Goal: Task Accomplishment & Management: Manage account settings

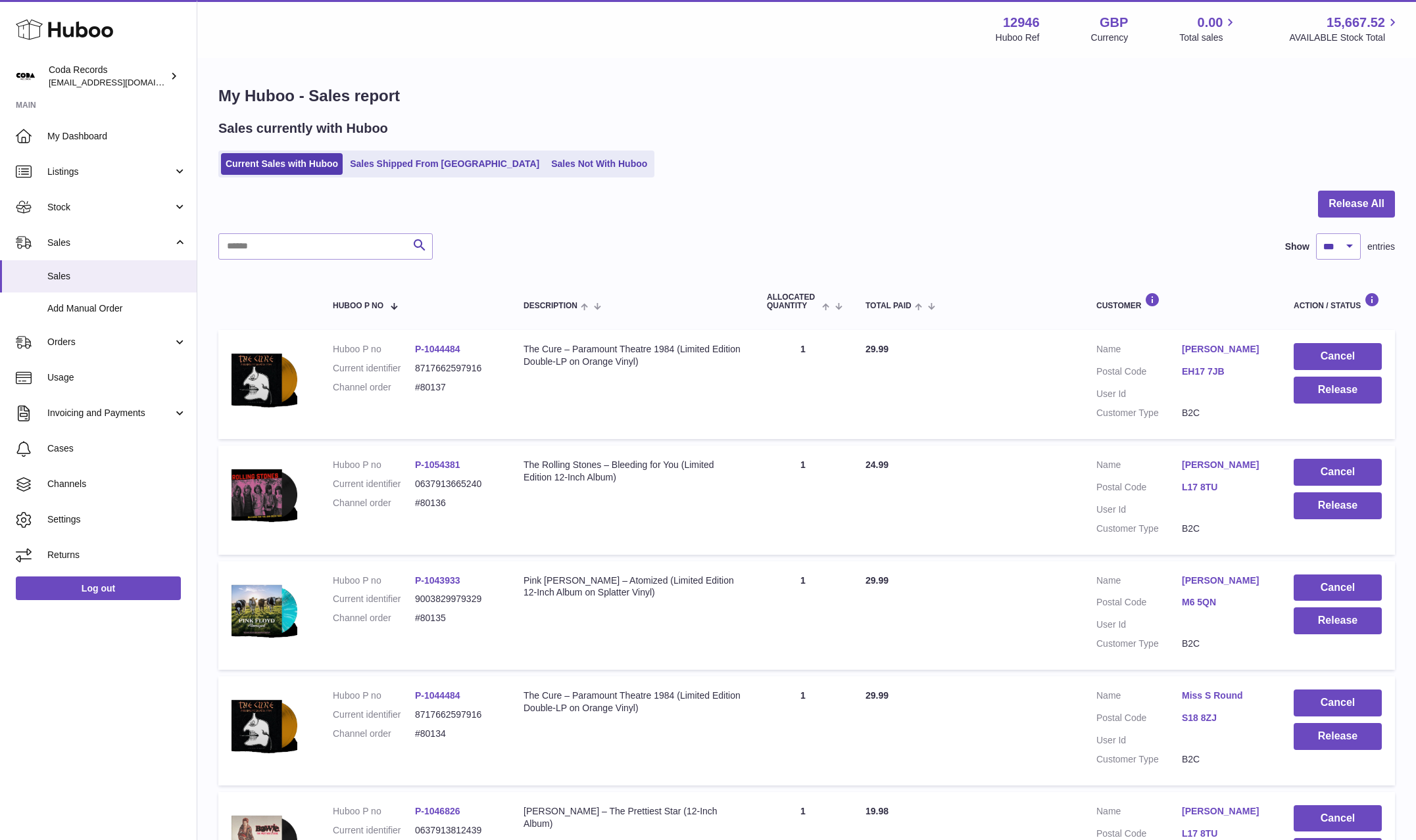
select select "***"
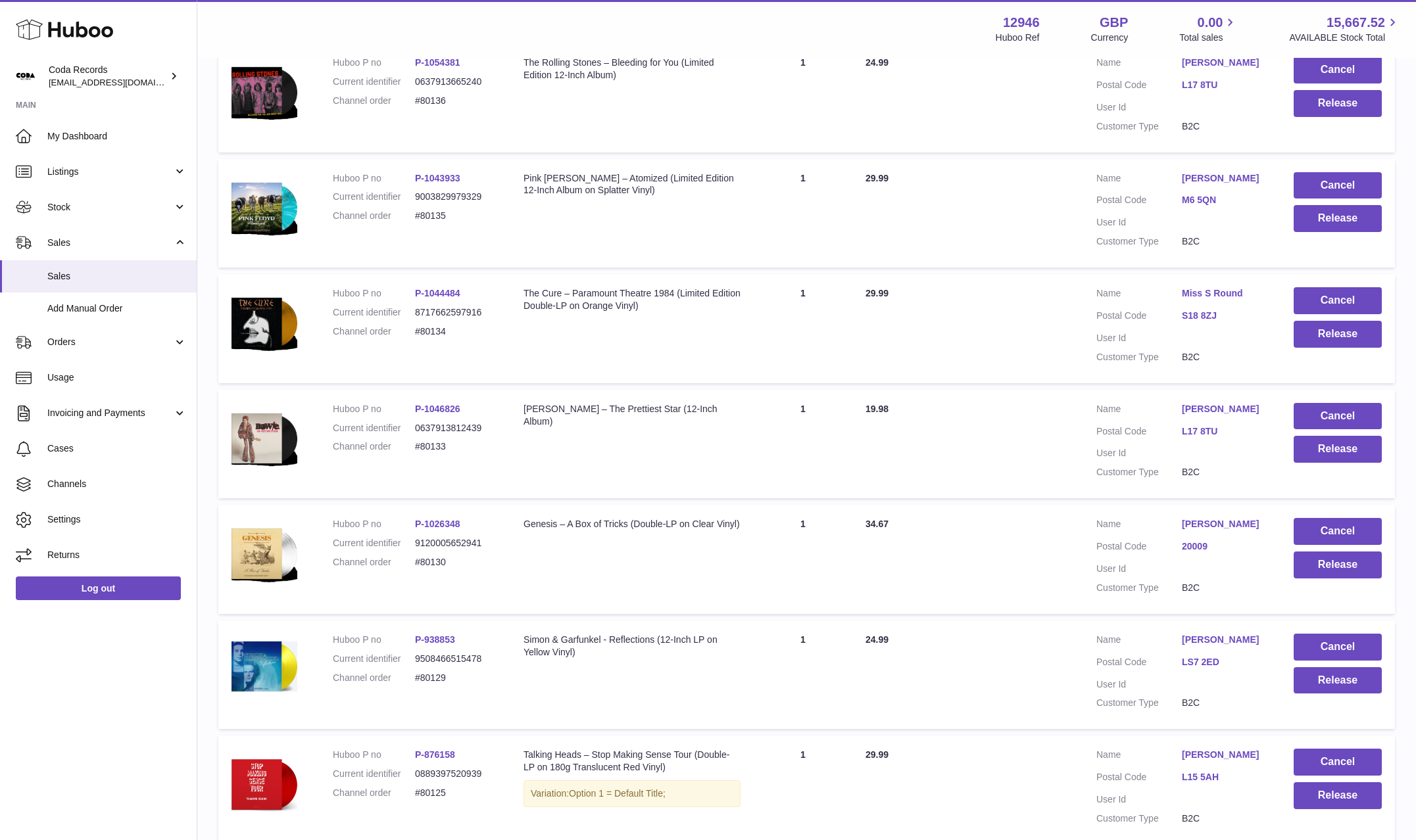
scroll to position [398, 0]
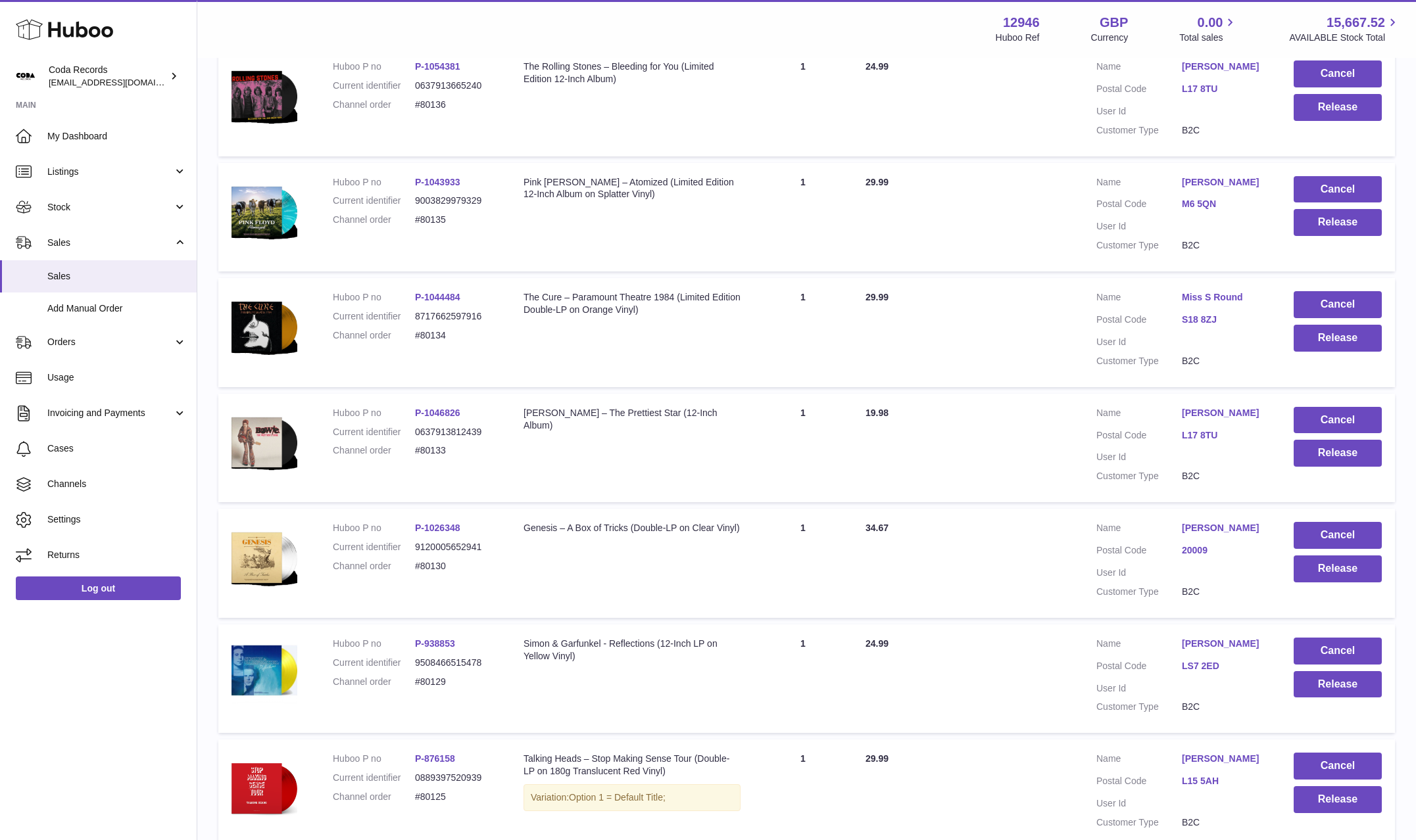
click at [427, 795] on dd "#80125" at bounding box center [456, 797] width 82 height 13
copy dd "80125"
drag, startPoint x: 128, startPoint y: 344, endPoint x: 124, endPoint y: 361, distance: 17.5
click at [128, 344] on span "Orders" at bounding box center [110, 342] width 125 height 13
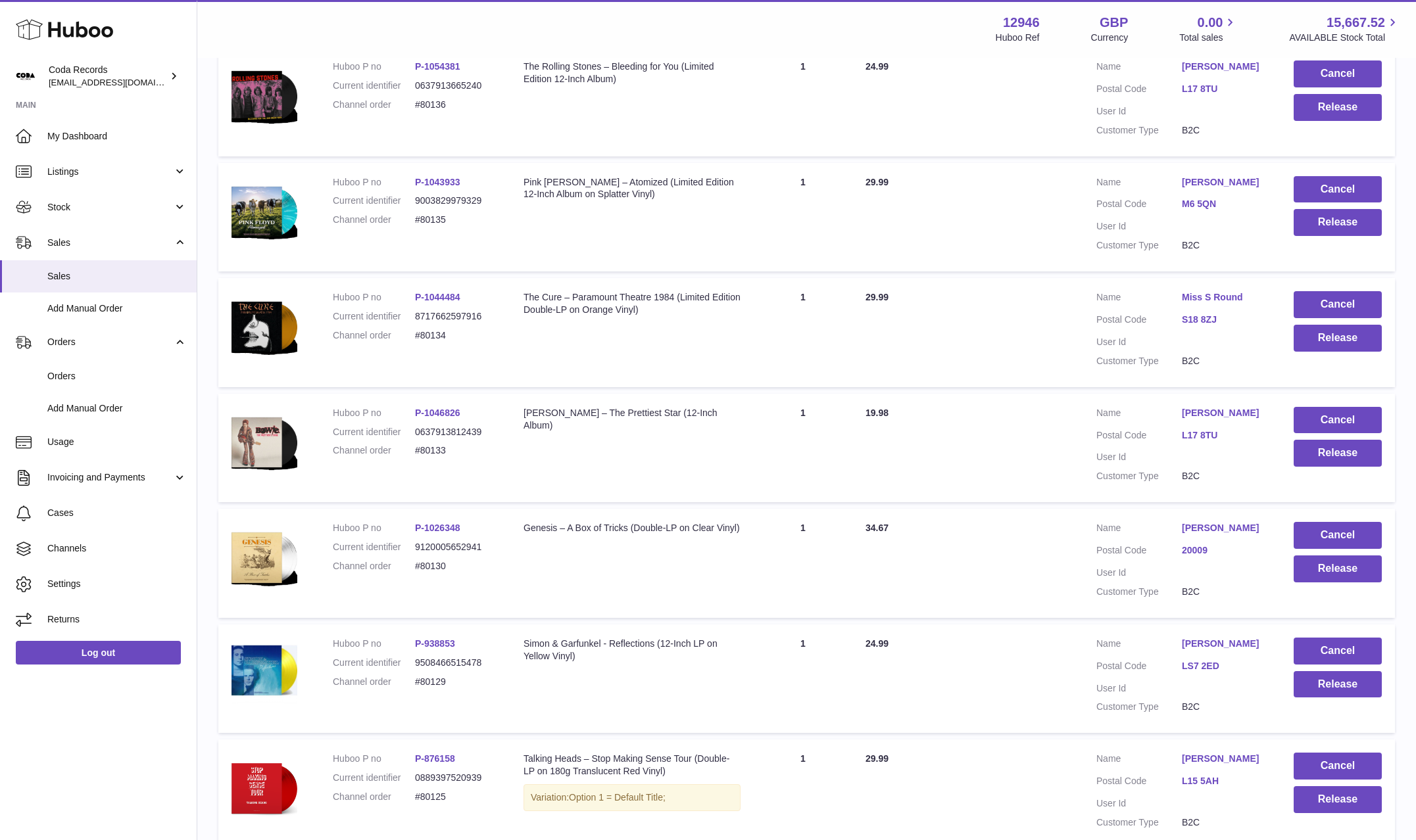
drag, startPoint x: 1039, startPoint y: 788, endPoint x: 1095, endPoint y: 787, distance: 56.0
click at [1046, 788] on td "Total Paid 29.99" at bounding box center [967, 793] width 231 height 109
click at [1219, 762] on link "Steve Renshaw" at bounding box center [1224, 759] width 85 height 13
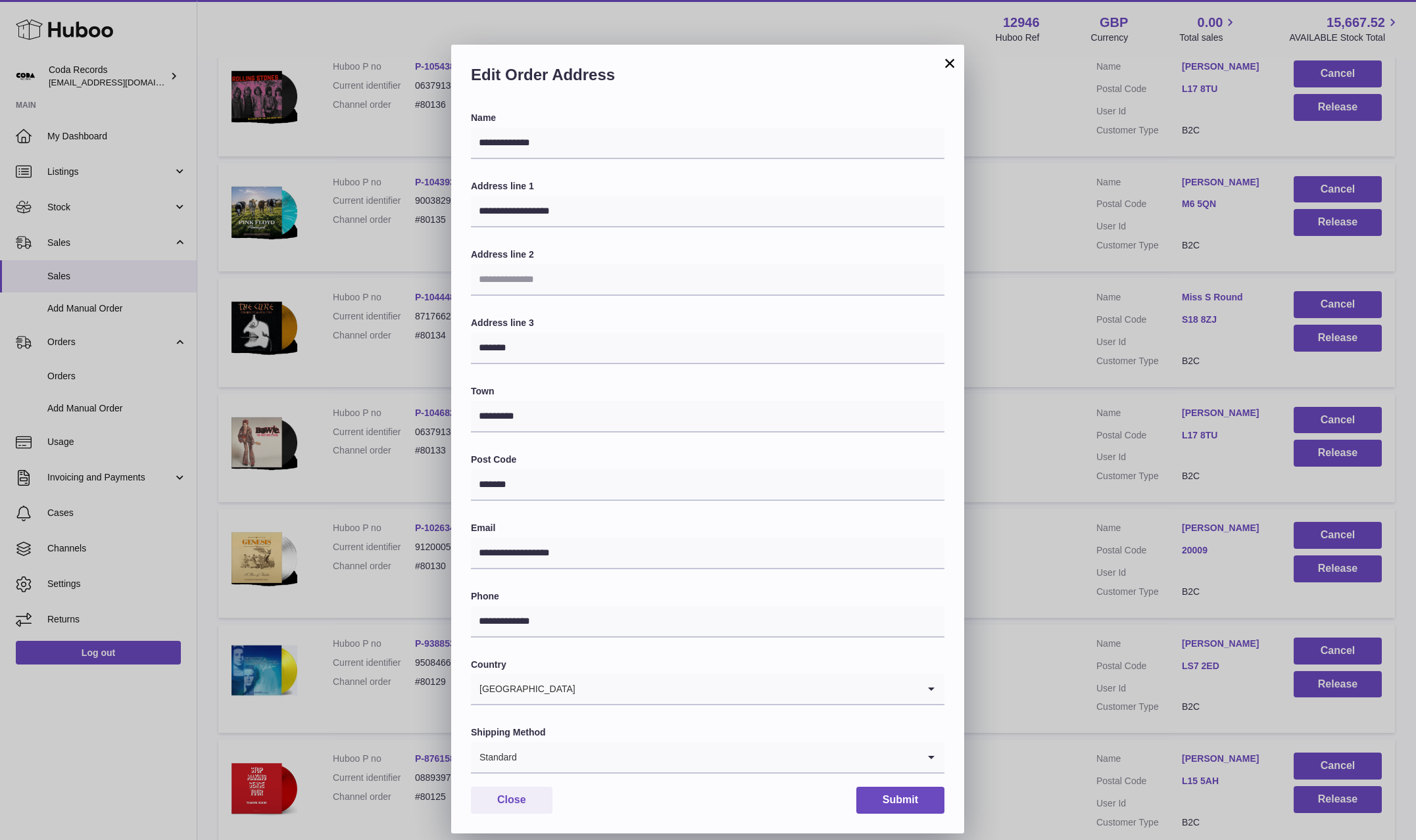
click at [1011, 753] on div "**********" at bounding box center [708, 440] width 1416 height 840
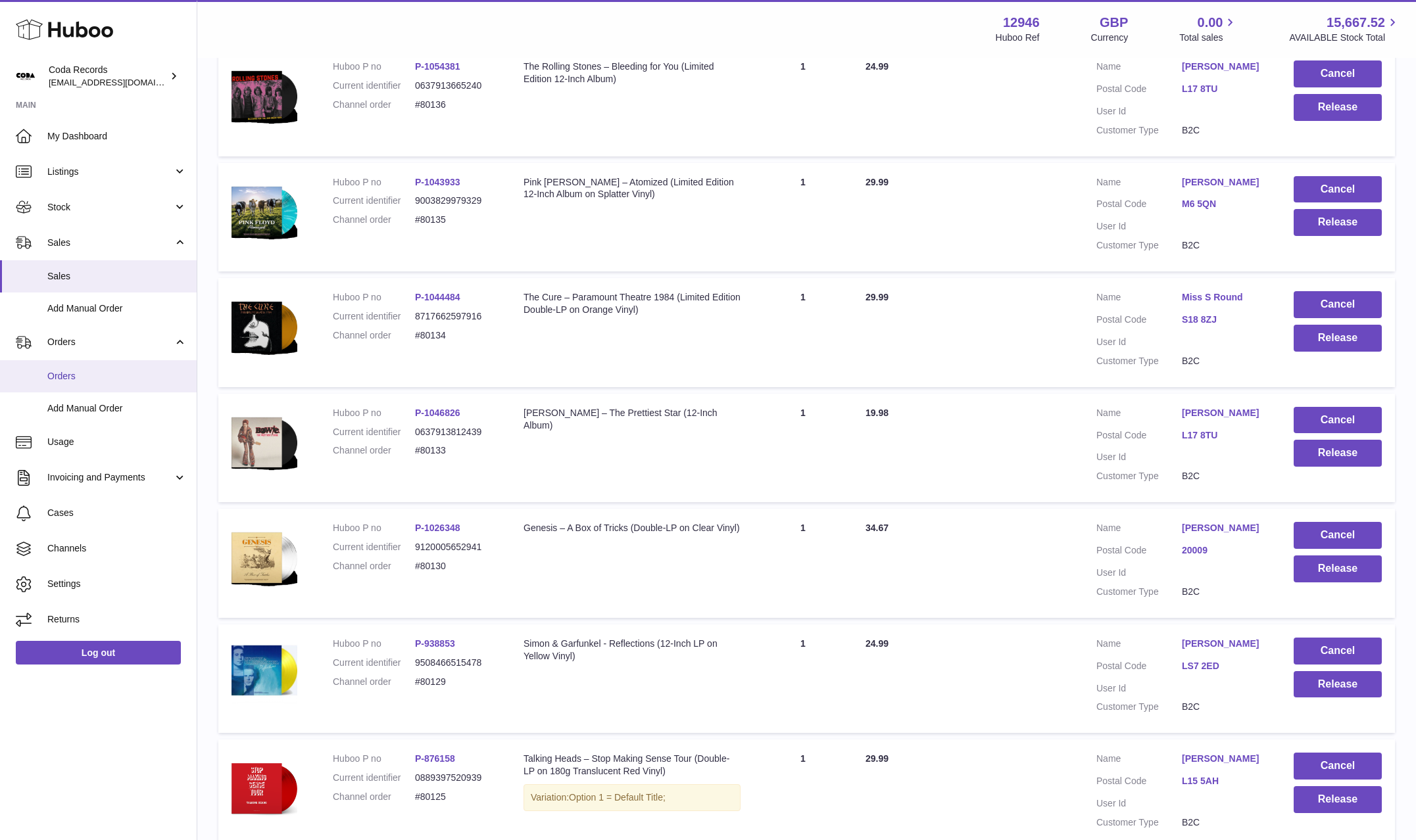
click at [92, 382] on span "Orders" at bounding box center [117, 376] width 139 height 13
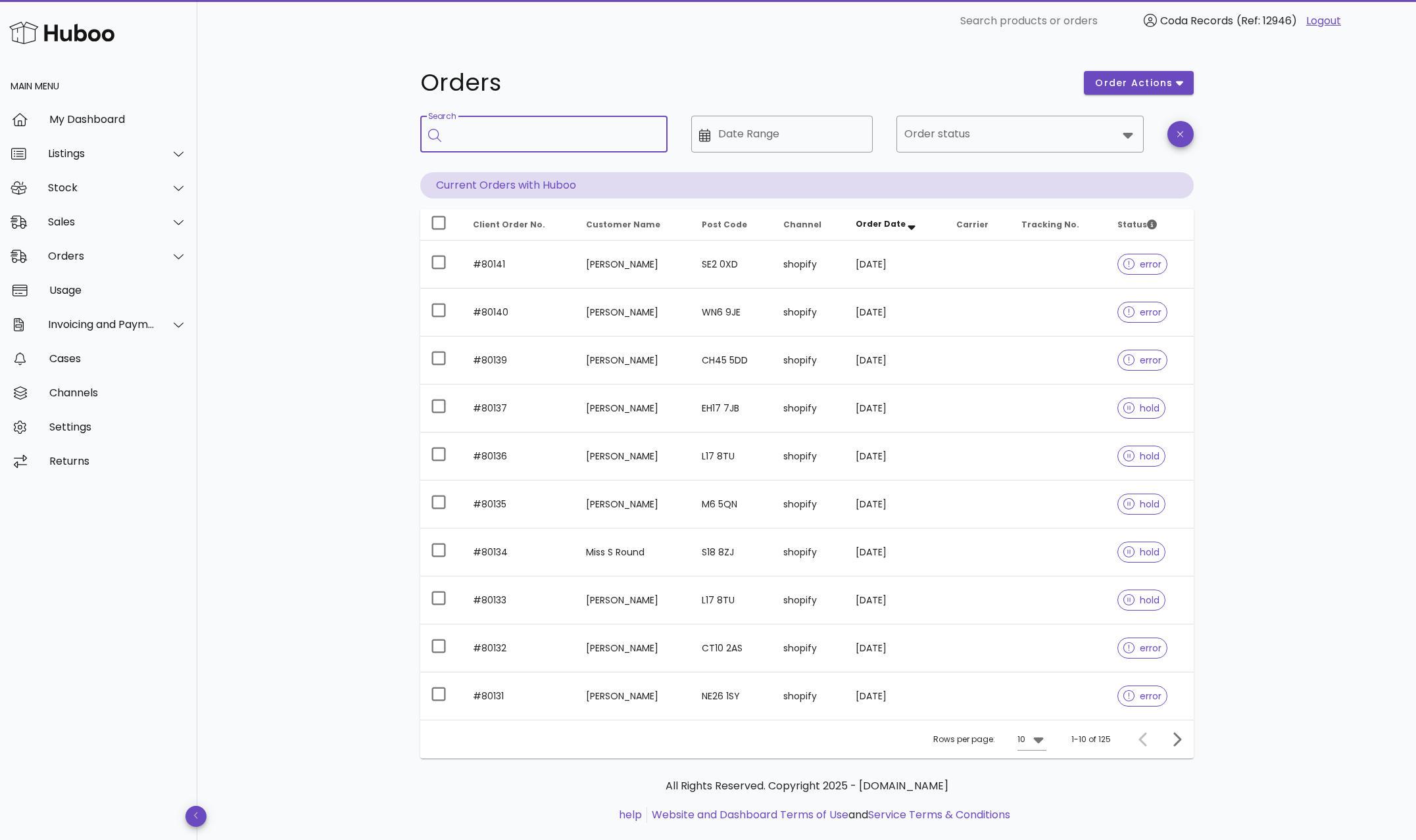
click at [553, 140] on input "Search" at bounding box center [553, 134] width 208 height 21
paste input "*****"
type input "*****"
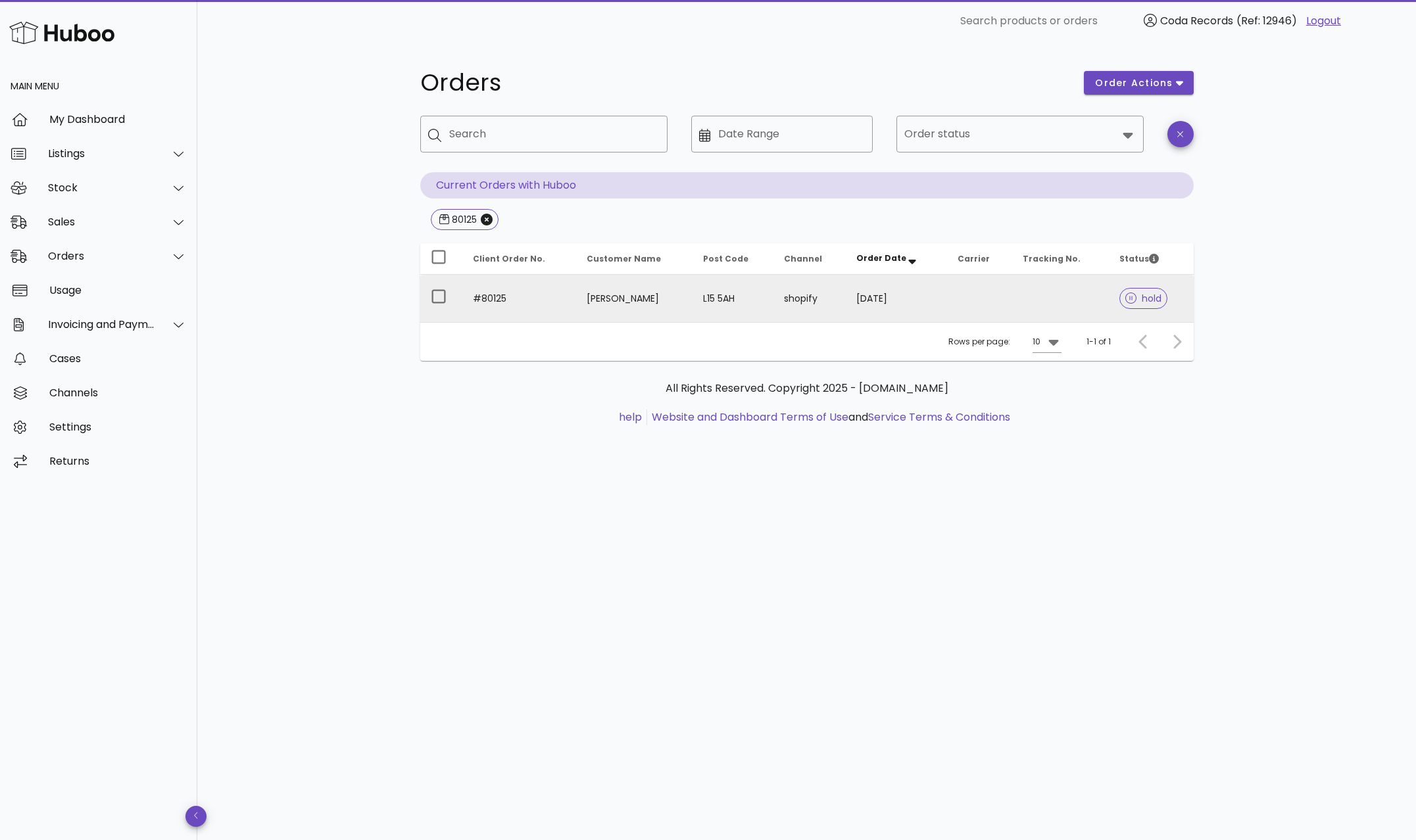
click at [623, 305] on td "[PERSON_NAME]" at bounding box center [633, 298] width 116 height 48
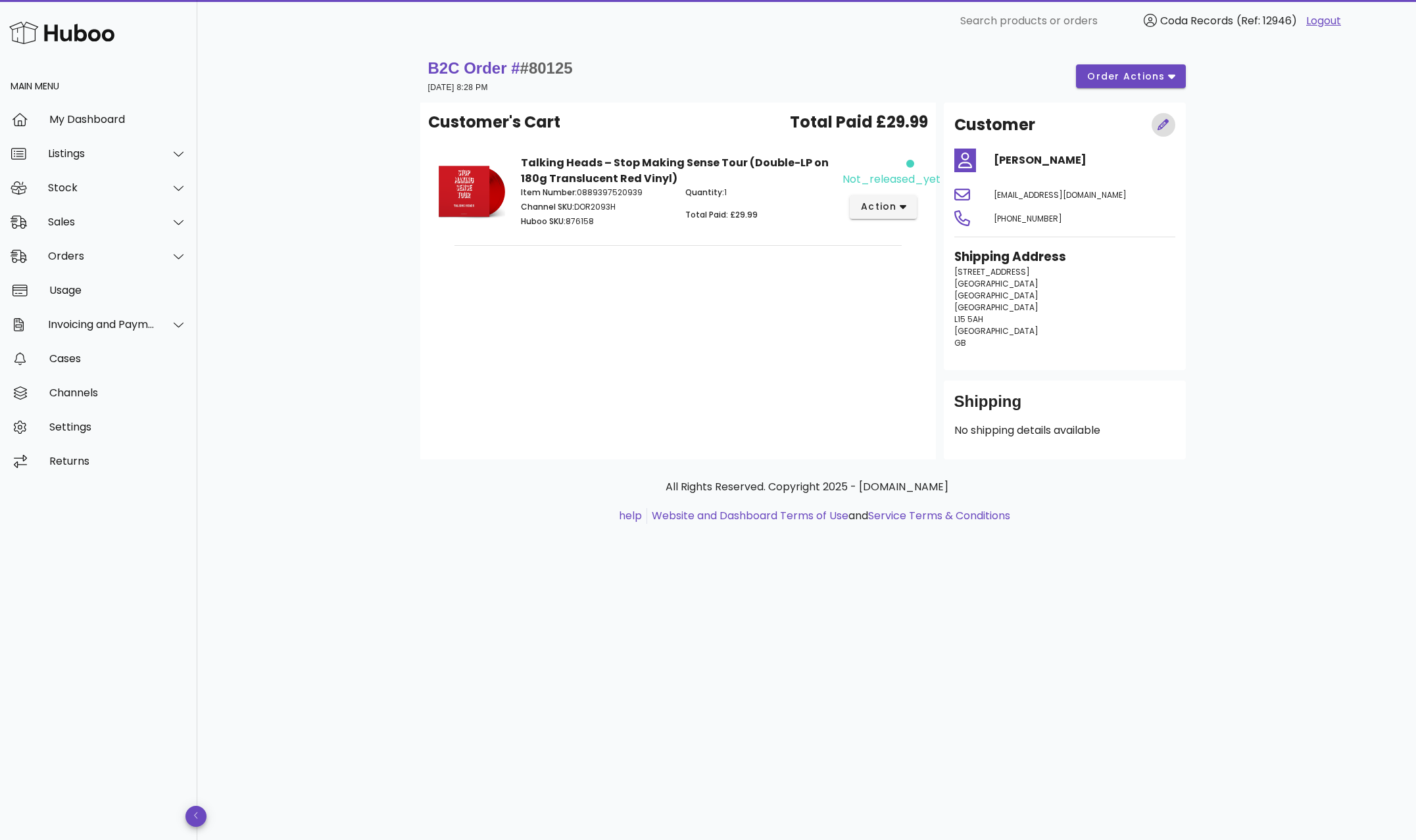
click at [1167, 127] on icon "button" at bounding box center [1162, 124] width 12 height 12
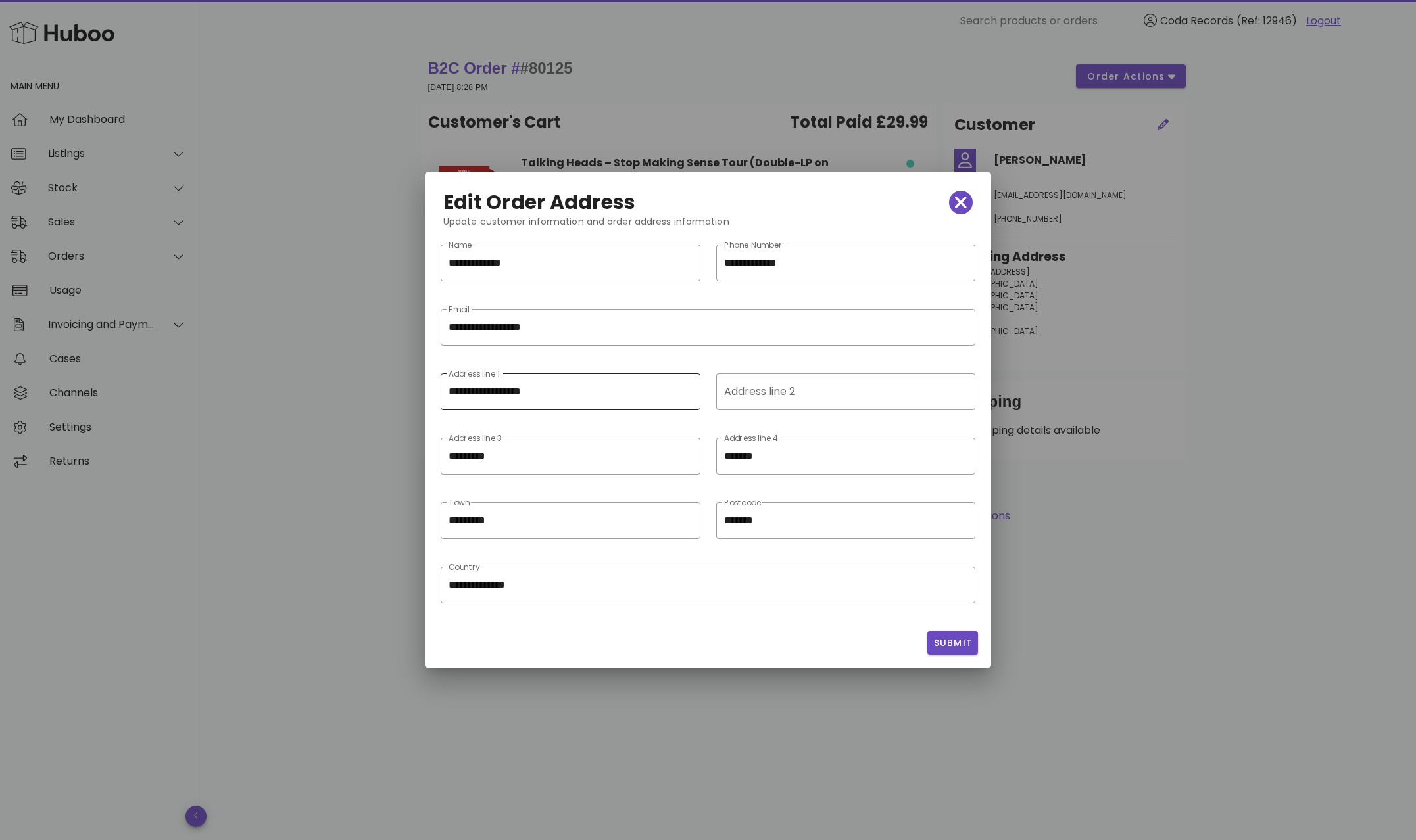
click at [450, 391] on input "**********" at bounding box center [570, 392] width 244 height 21
paste input "**********"
drag, startPoint x: 682, startPoint y: 391, endPoint x: 913, endPoint y: 401, distance: 231.2
click at [913, 401] on div "**********" at bounding box center [708, 400] width 550 height 64
type input "**********"
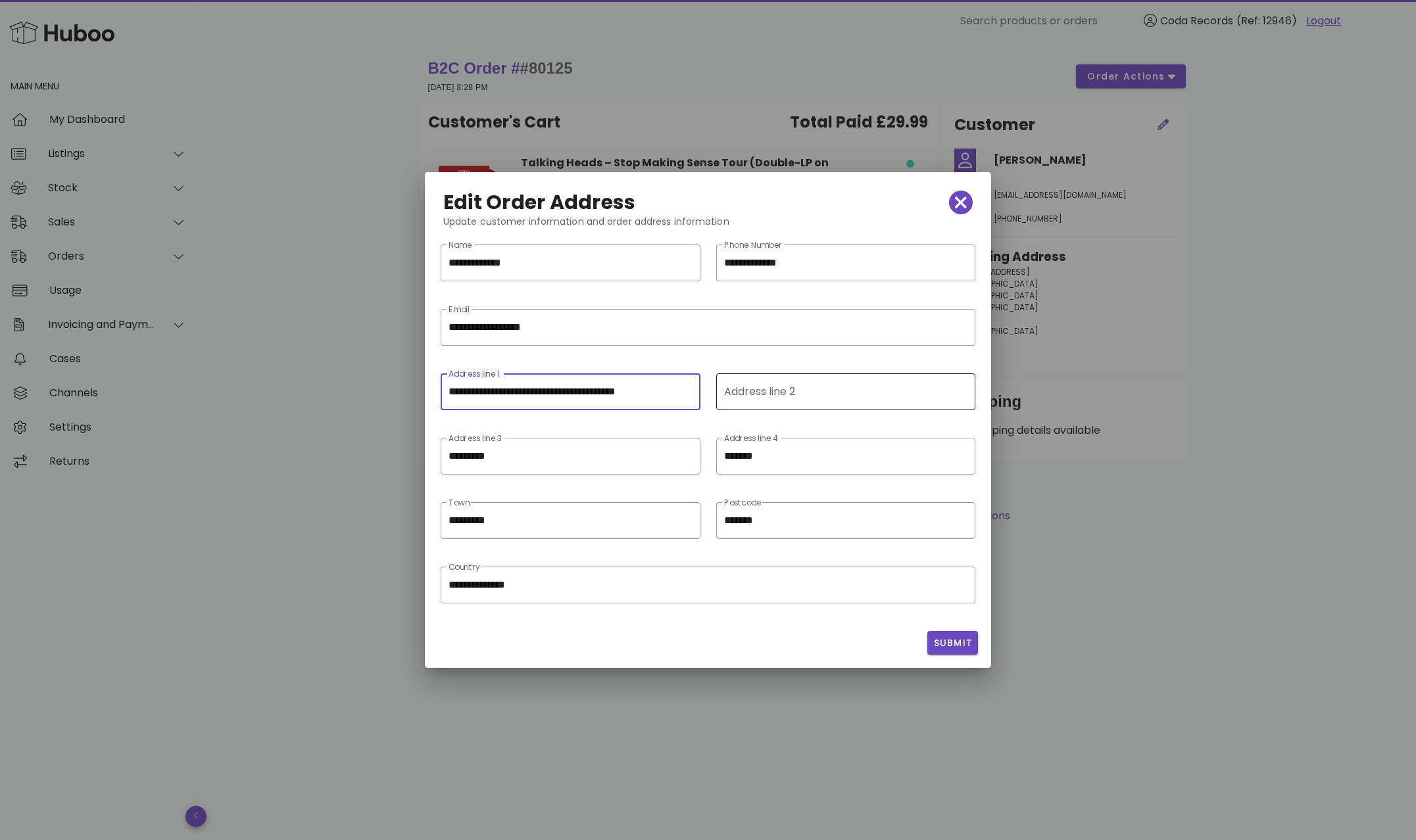
click at [871, 397] on input "Address line 2" at bounding box center [845, 392] width 242 height 21
paste input "**********"
type input "**********"
drag, startPoint x: 684, startPoint y: 457, endPoint x: 854, endPoint y: 467, distance: 170.3
click at [684, 457] on icon "clear icon" at bounding box center [684, 457] width 16 height 16
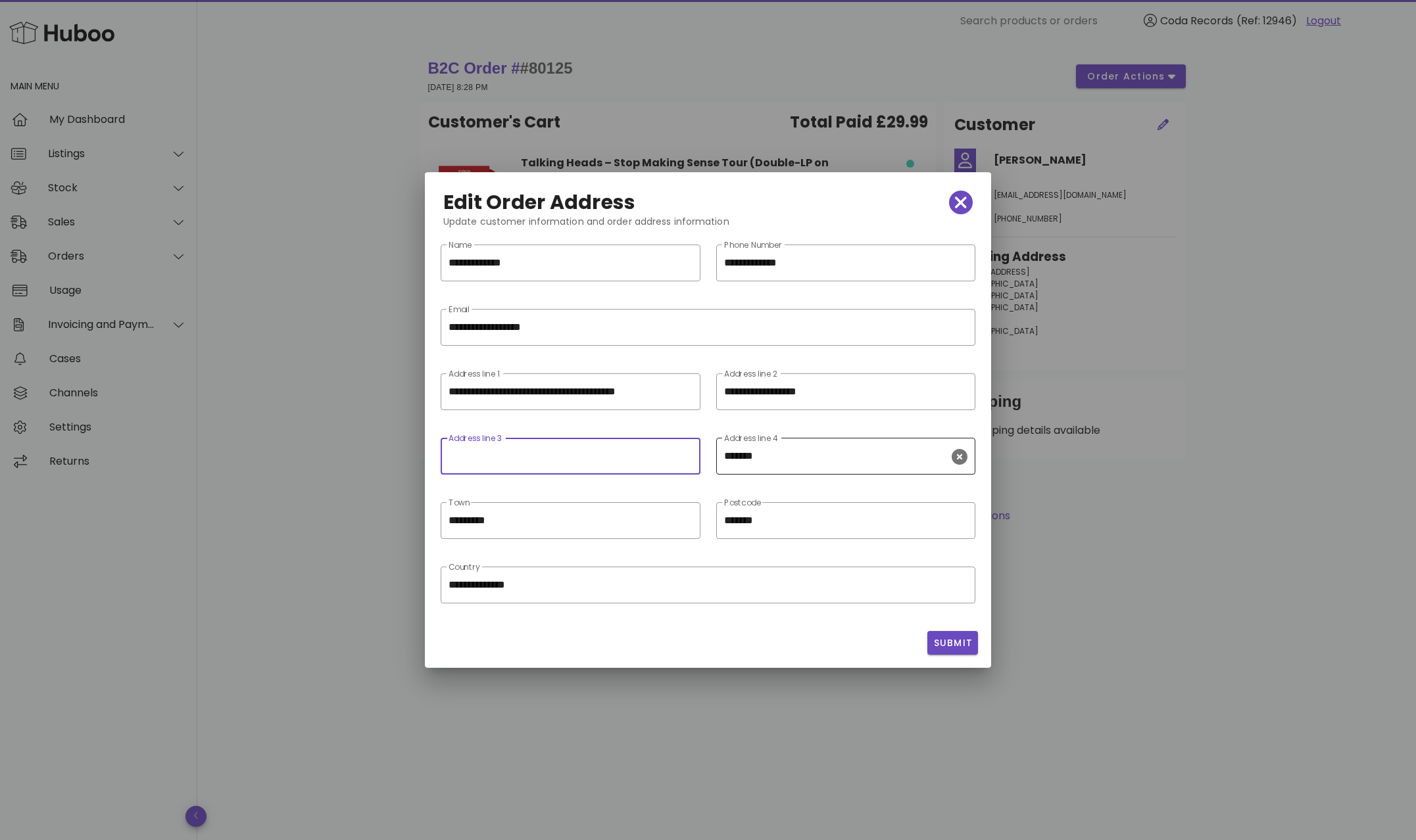
click at [961, 458] on icon "clear icon" at bounding box center [959, 457] width 16 height 16
click at [965, 644] on span "Submit" at bounding box center [953, 642] width 40 height 14
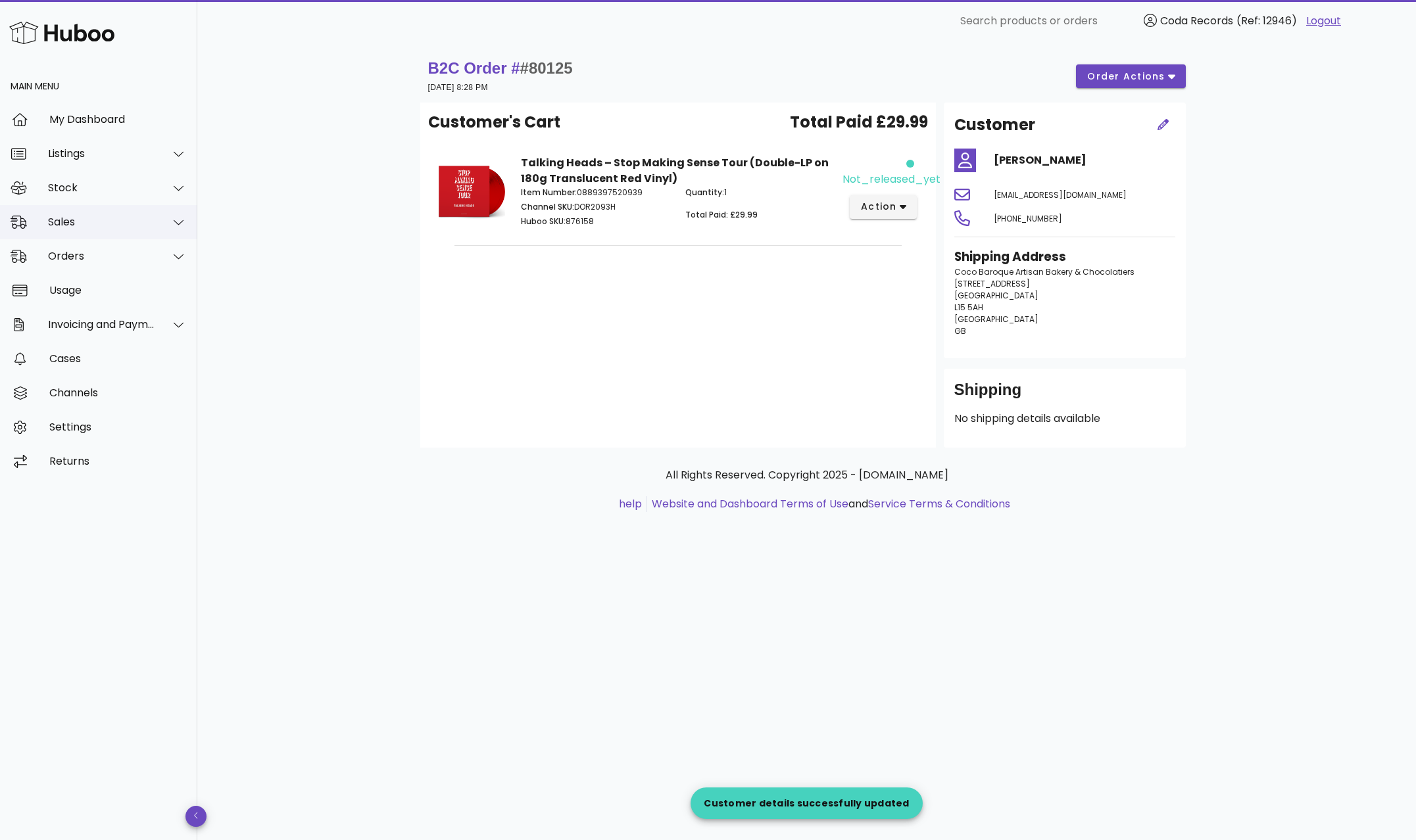
drag, startPoint x: 76, startPoint y: 212, endPoint x: 85, endPoint y: 226, distance: 16.6
click at [76, 212] on div "Sales" at bounding box center [99, 221] width 198 height 34
click at [94, 242] on div "Sales" at bounding box center [117, 254] width 139 height 28
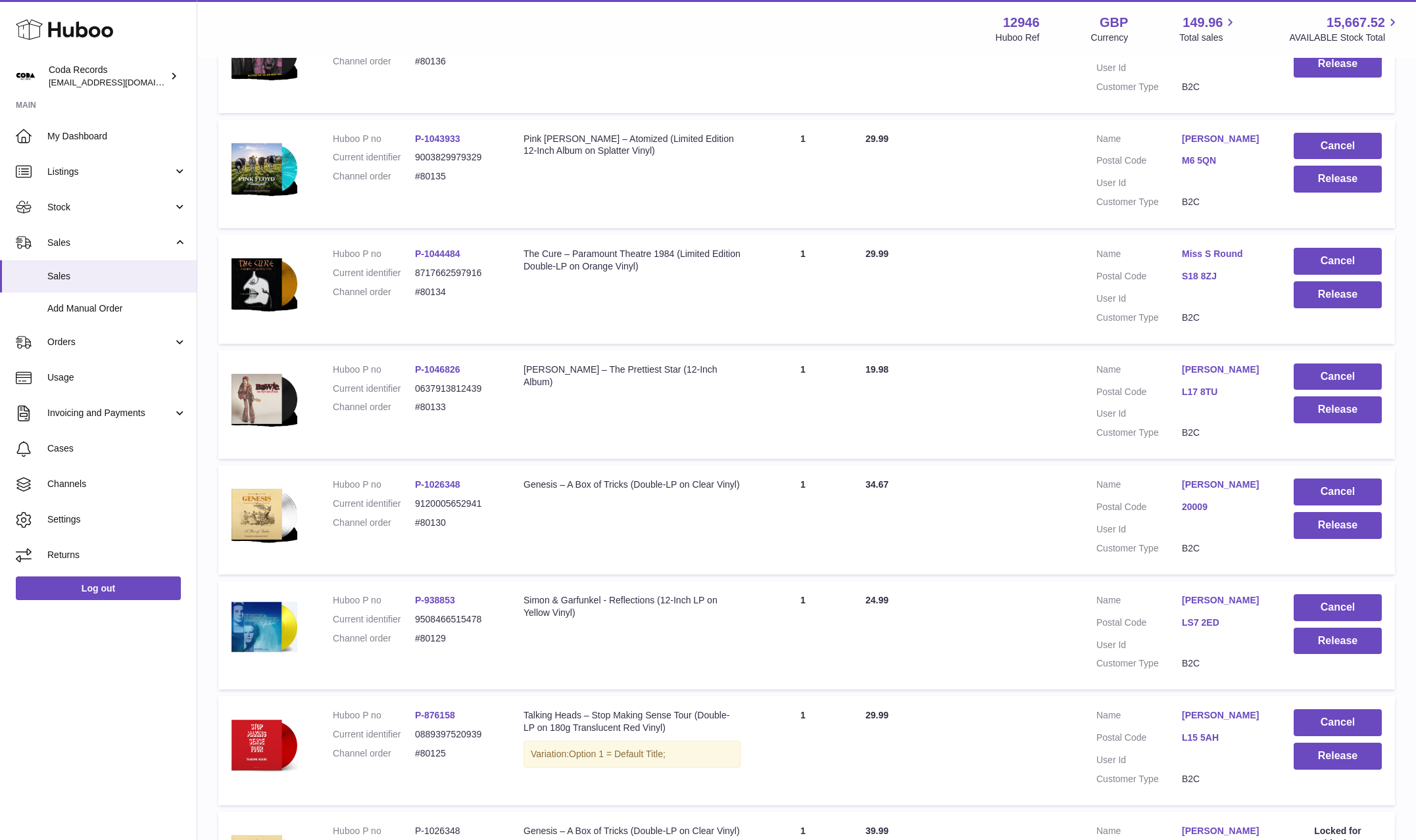
scroll to position [610, 0]
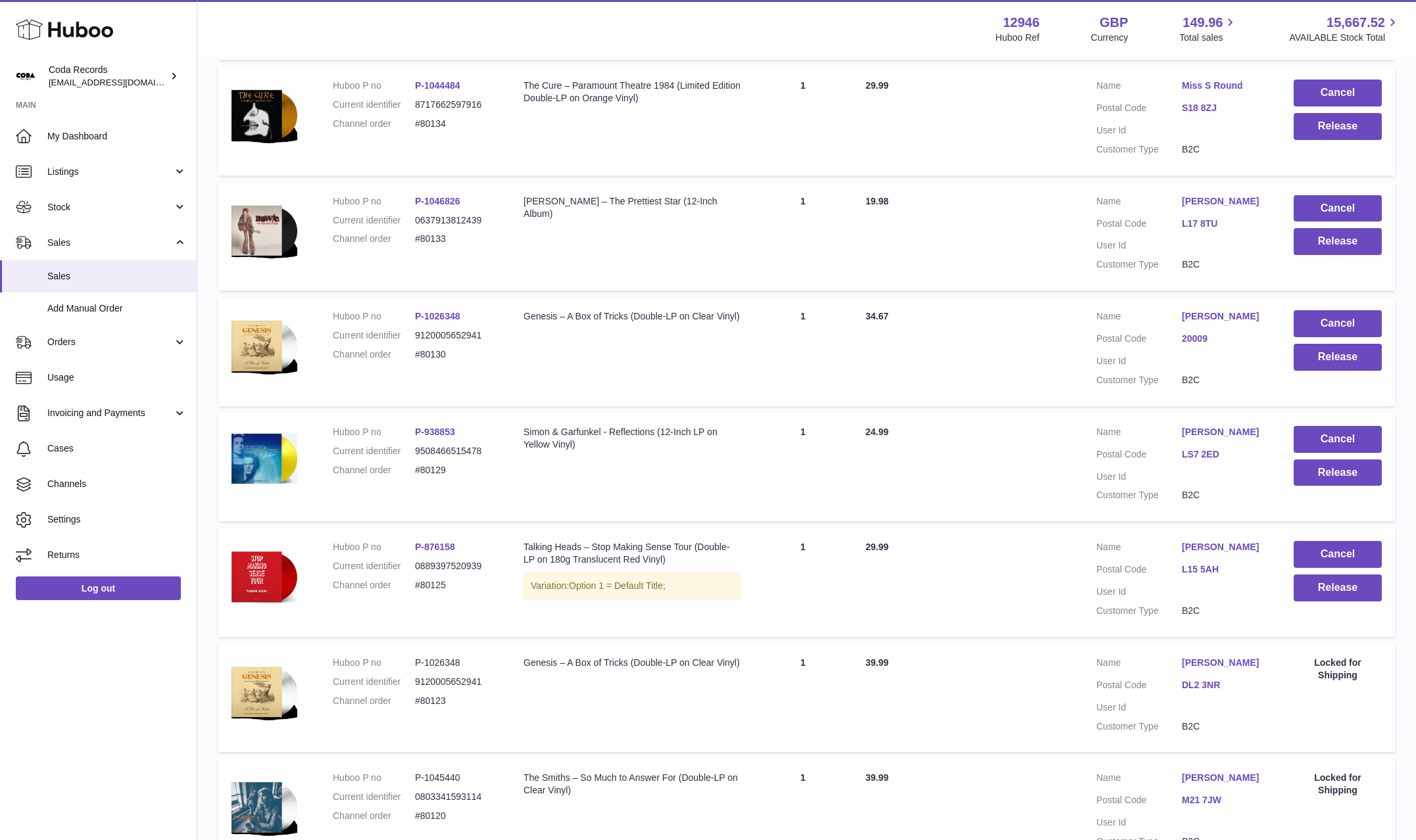
click at [1225, 548] on link "[PERSON_NAME]" at bounding box center [1224, 547] width 85 height 13
click at [1142, 576] on div at bounding box center [708, 420] width 1416 height 840
click at [1326, 588] on button "Release" at bounding box center [1337, 587] width 88 height 27
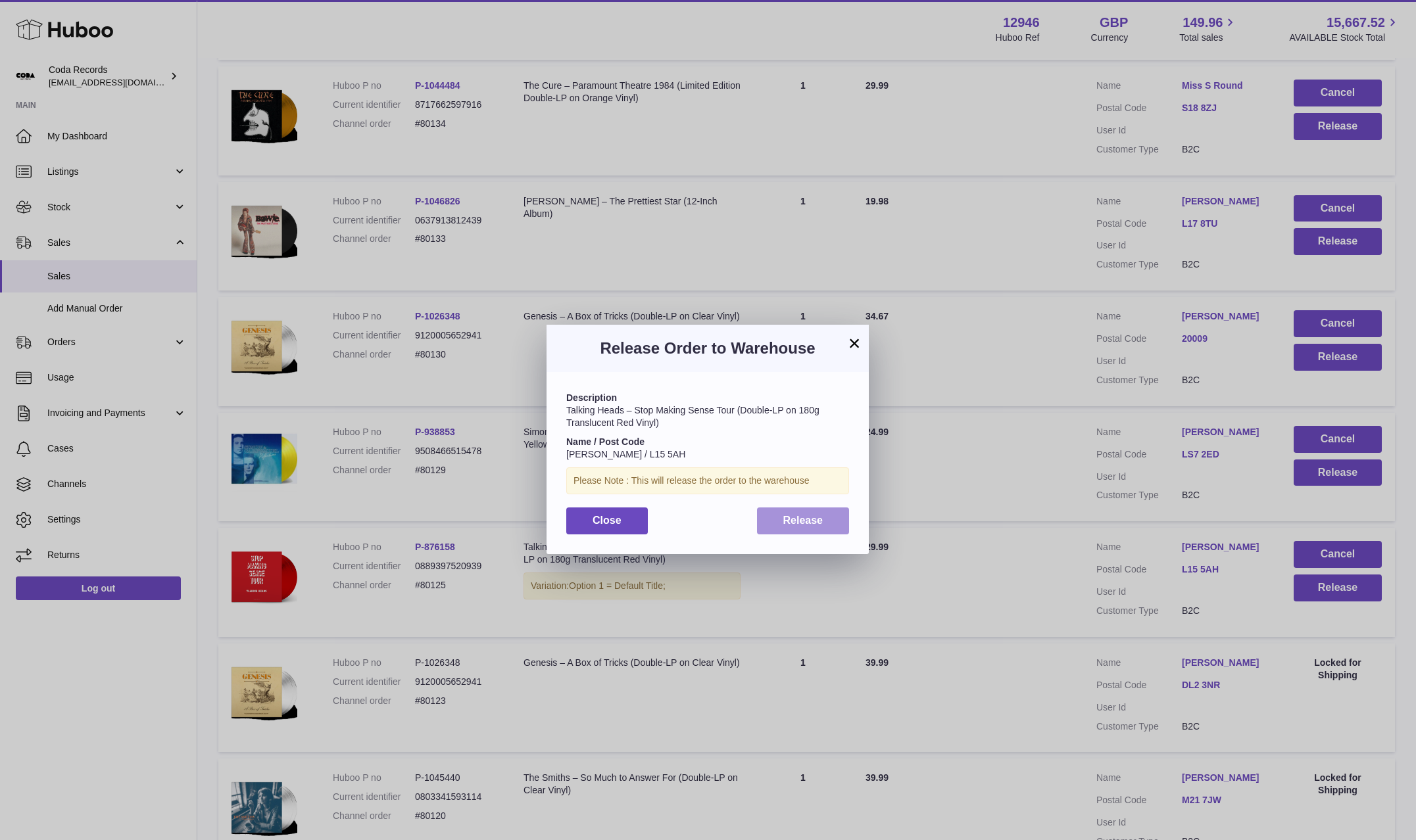
click at [820, 522] on span "Release" at bounding box center [804, 521] width 40 height 11
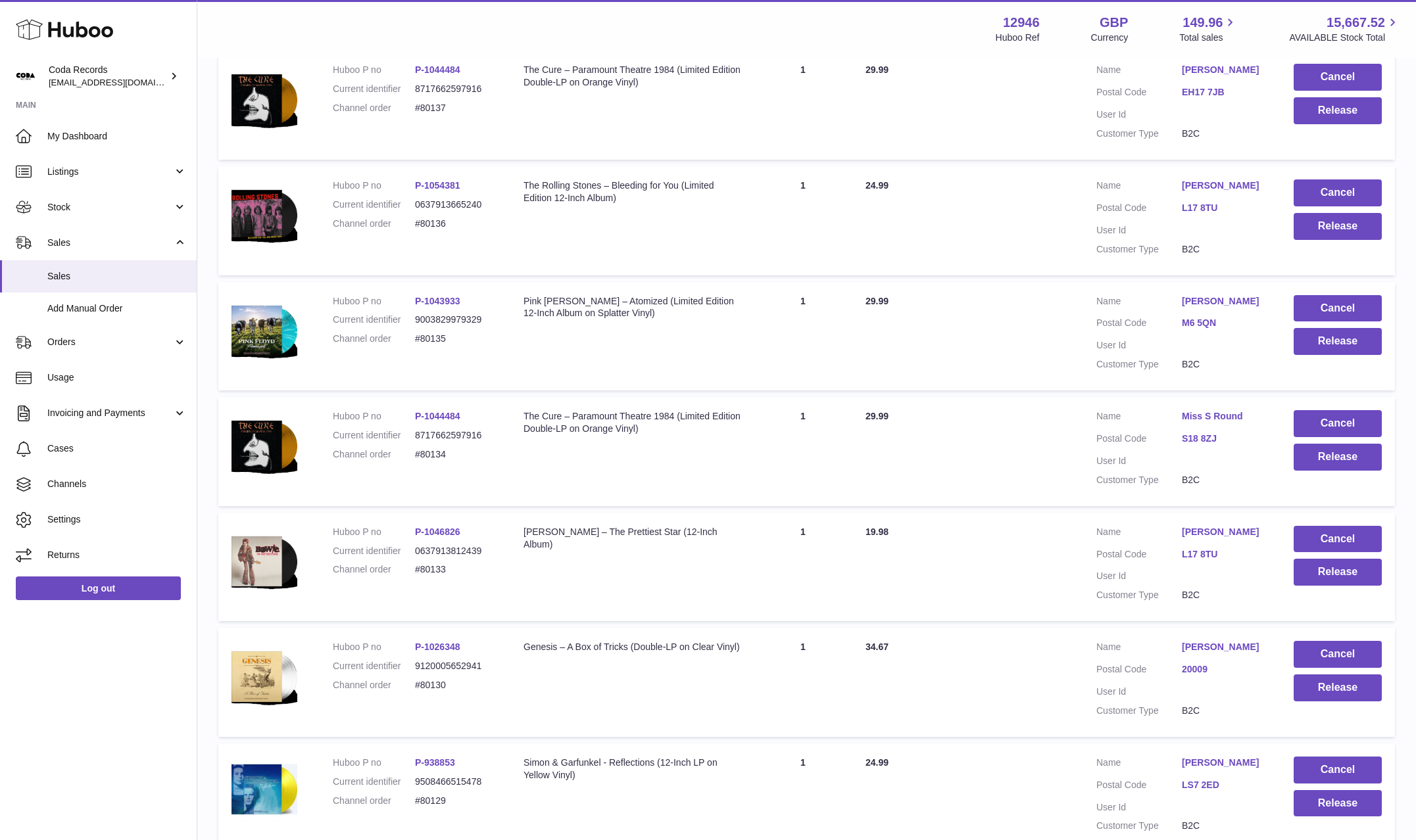
scroll to position [281, 0]
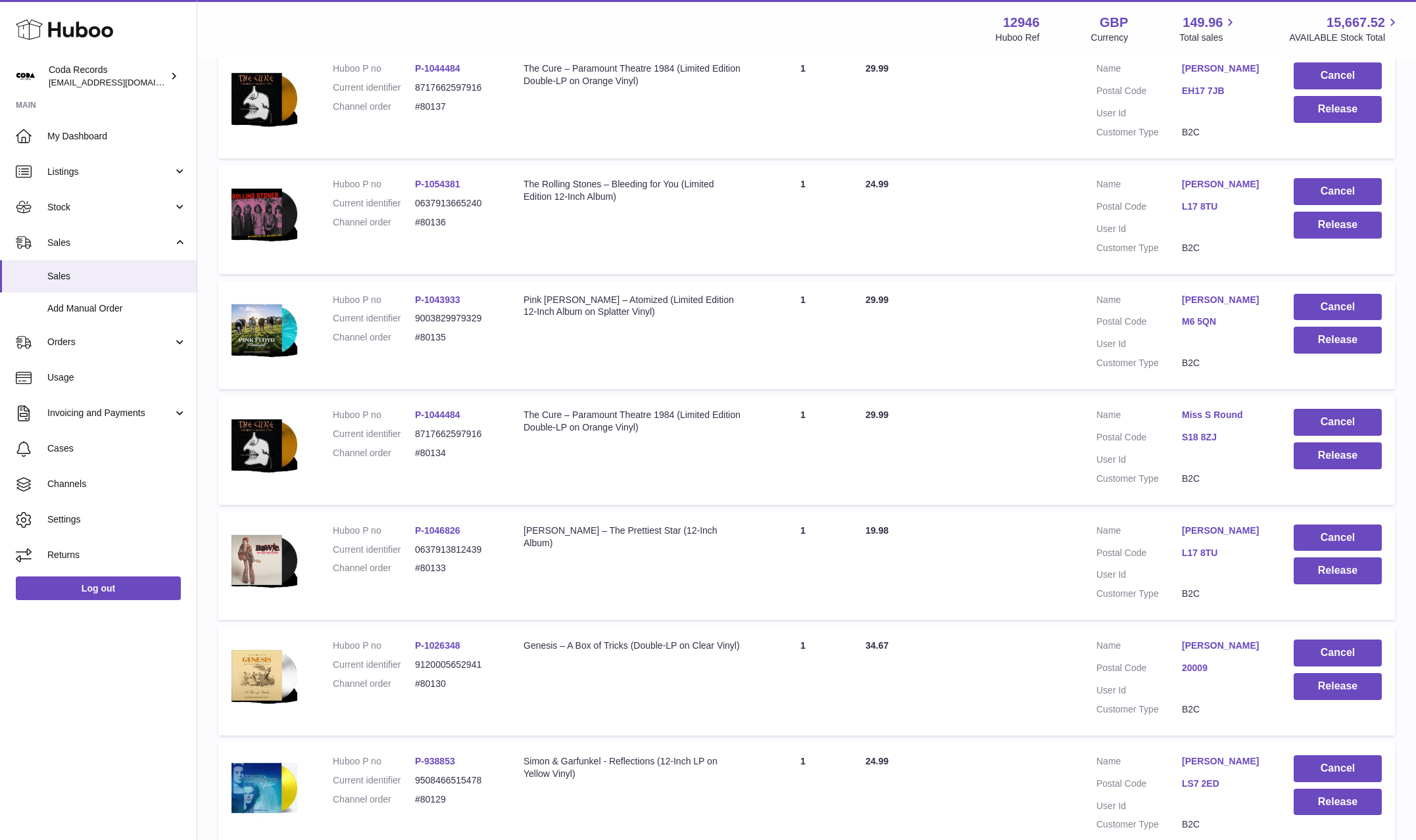
click at [1197, 759] on link "[PERSON_NAME]" at bounding box center [1224, 762] width 85 height 13
click at [1081, 785] on div at bounding box center [708, 420] width 1416 height 840
click at [1324, 801] on button "Release" at bounding box center [1337, 802] width 88 height 27
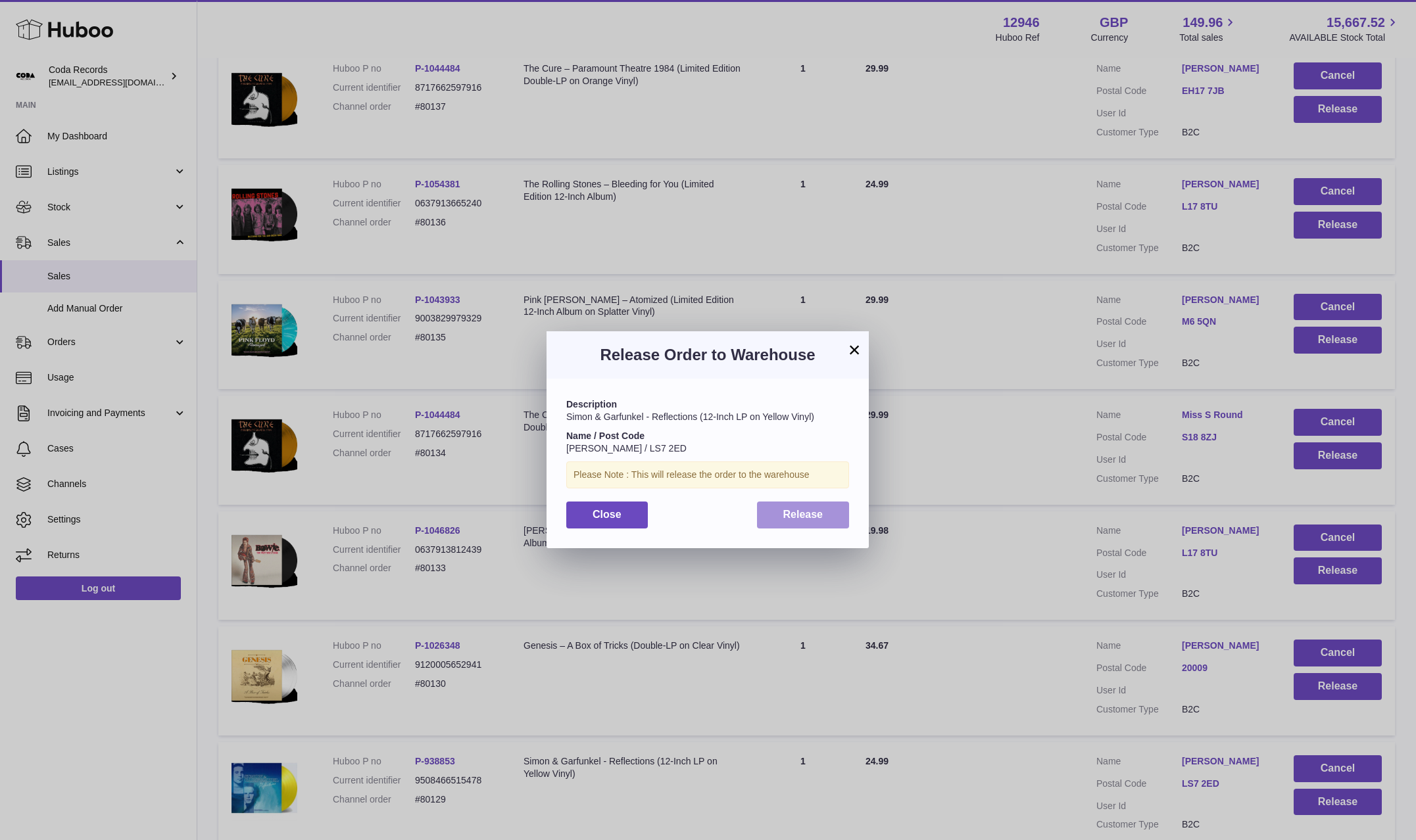
drag, startPoint x: 816, startPoint y: 511, endPoint x: 884, endPoint y: 577, distance: 94.8
click at [816, 511] on span "Release" at bounding box center [804, 514] width 40 height 11
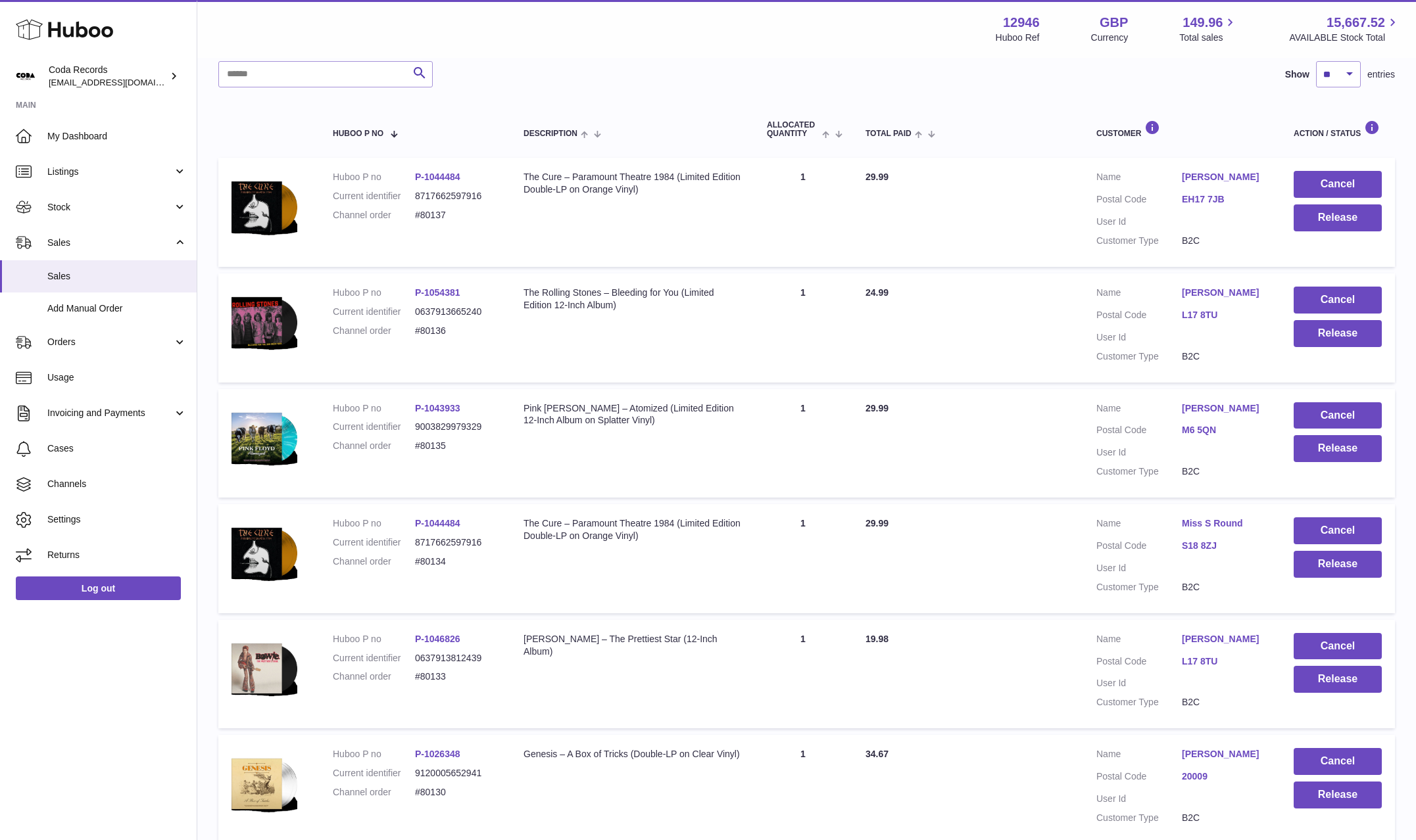
scroll to position [169, 0]
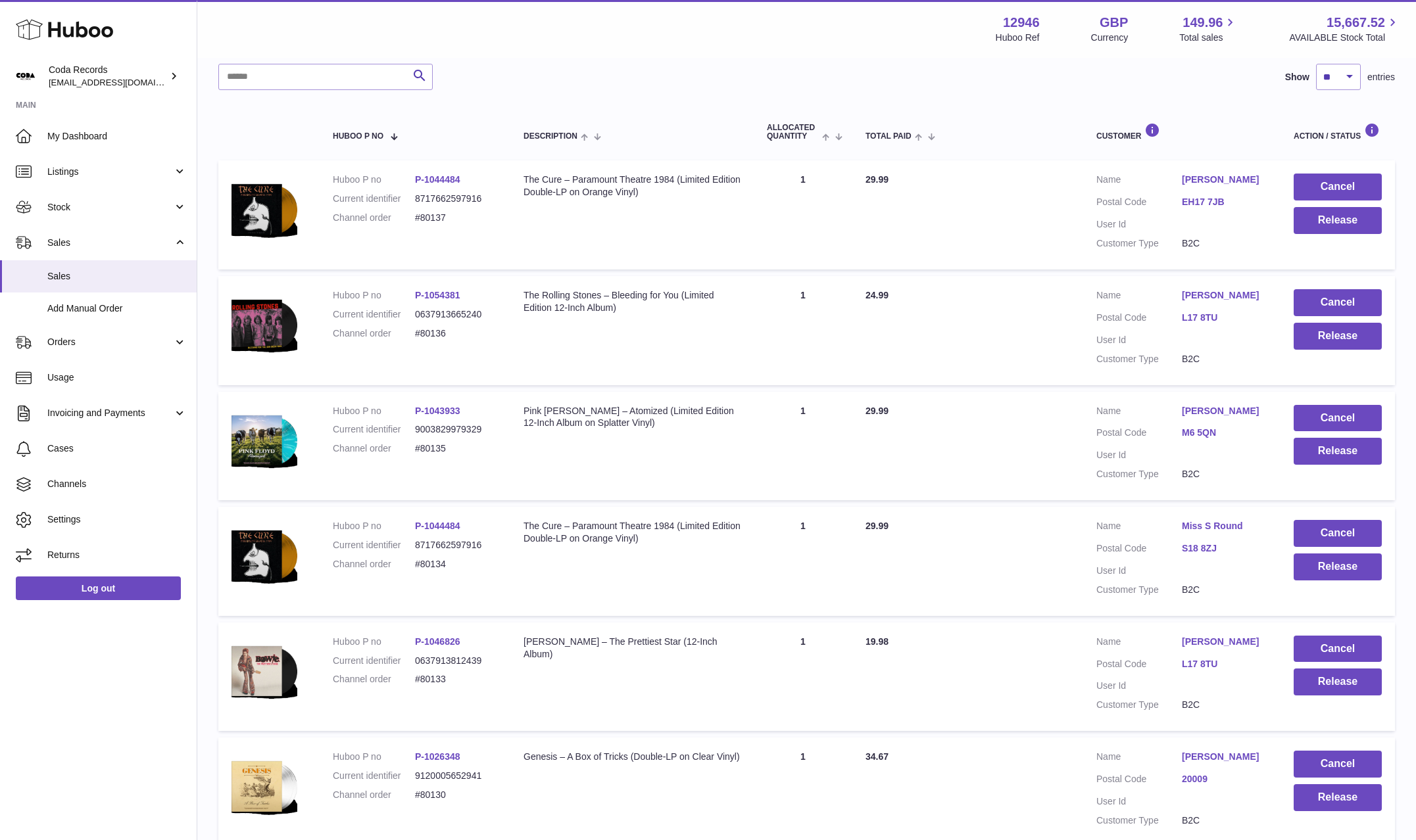
click at [1235, 756] on link "[PERSON_NAME]" at bounding box center [1224, 757] width 85 height 13
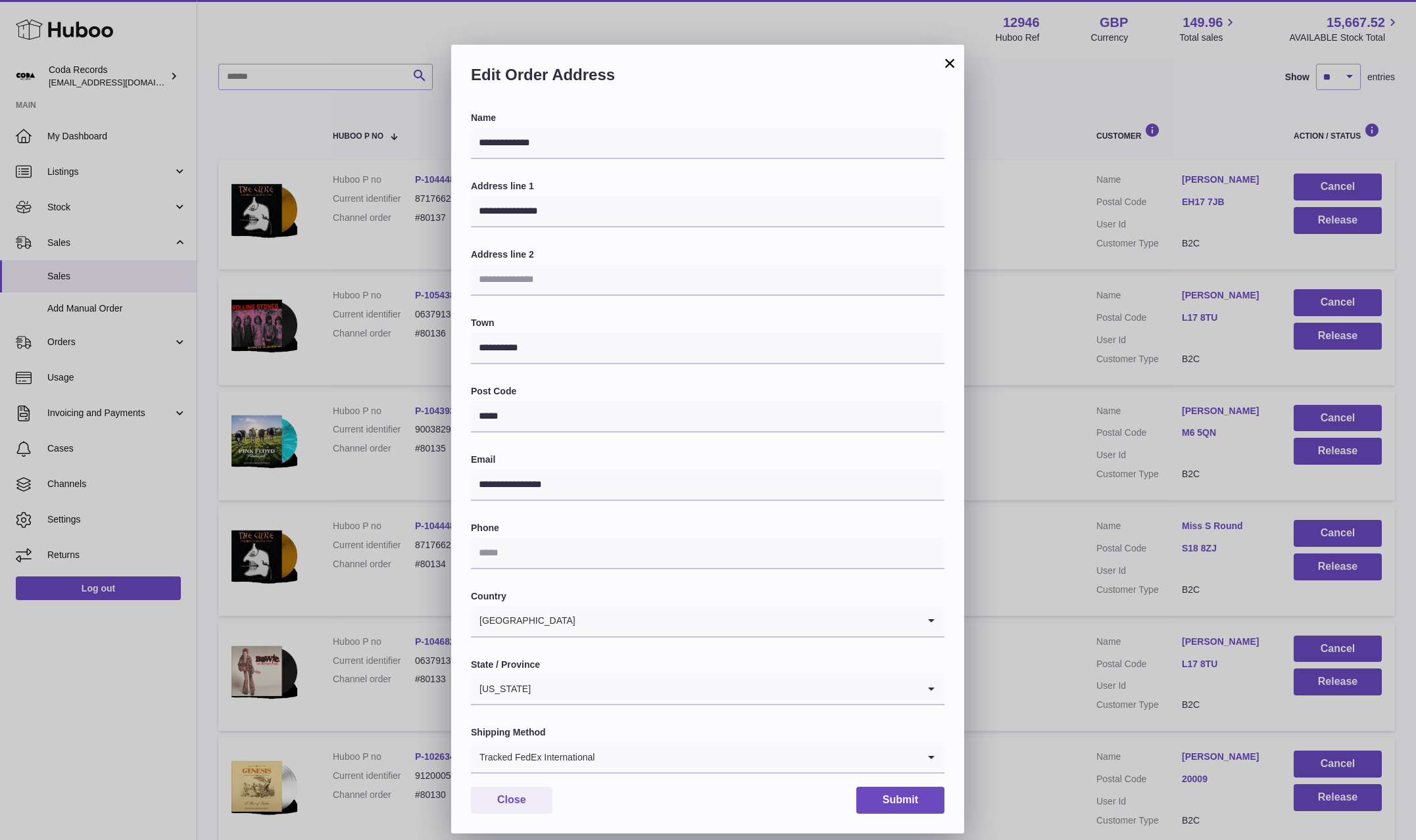
click at [1064, 761] on div "**********" at bounding box center [708, 440] width 1416 height 840
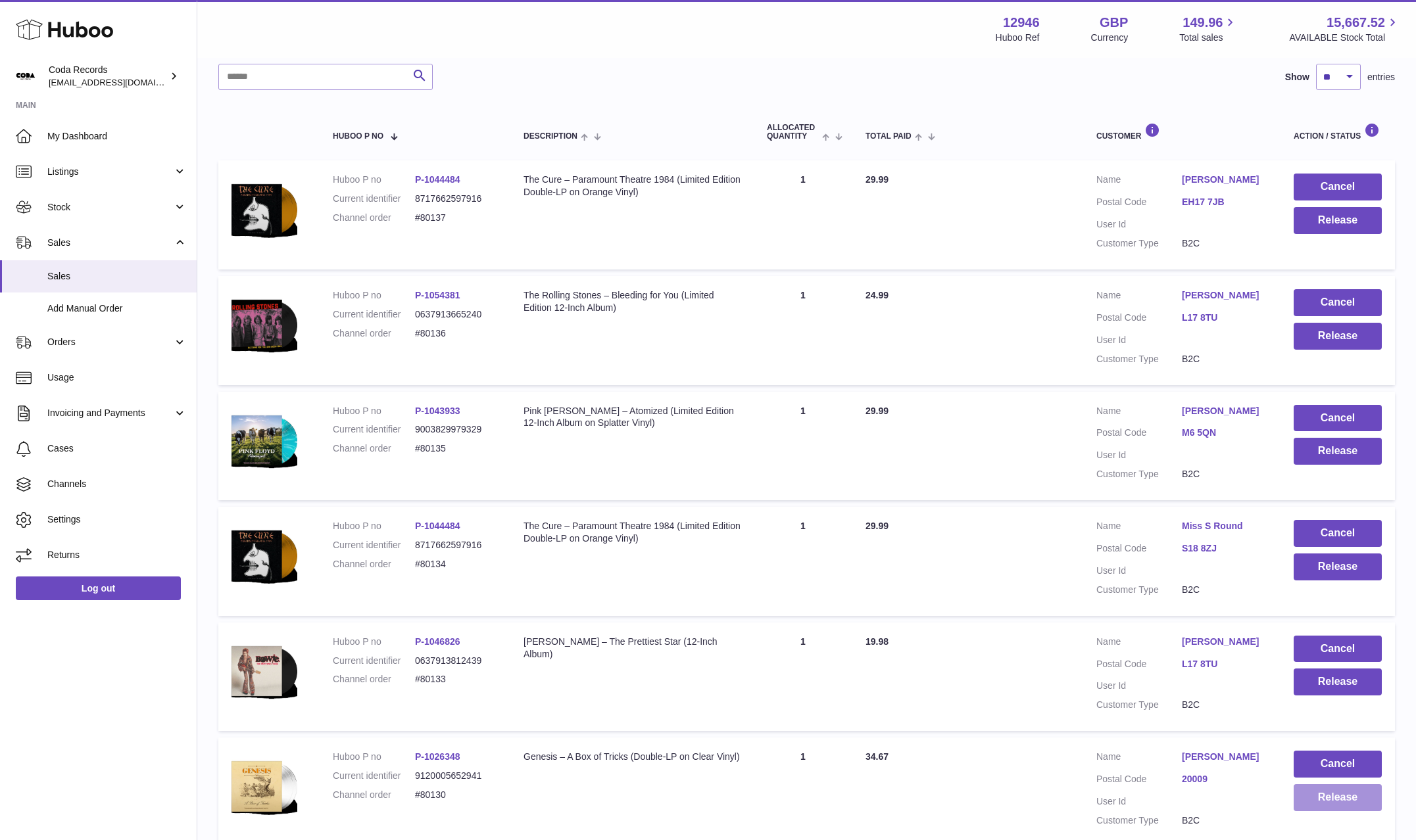
click at [1322, 802] on button "Release" at bounding box center [1337, 797] width 88 height 27
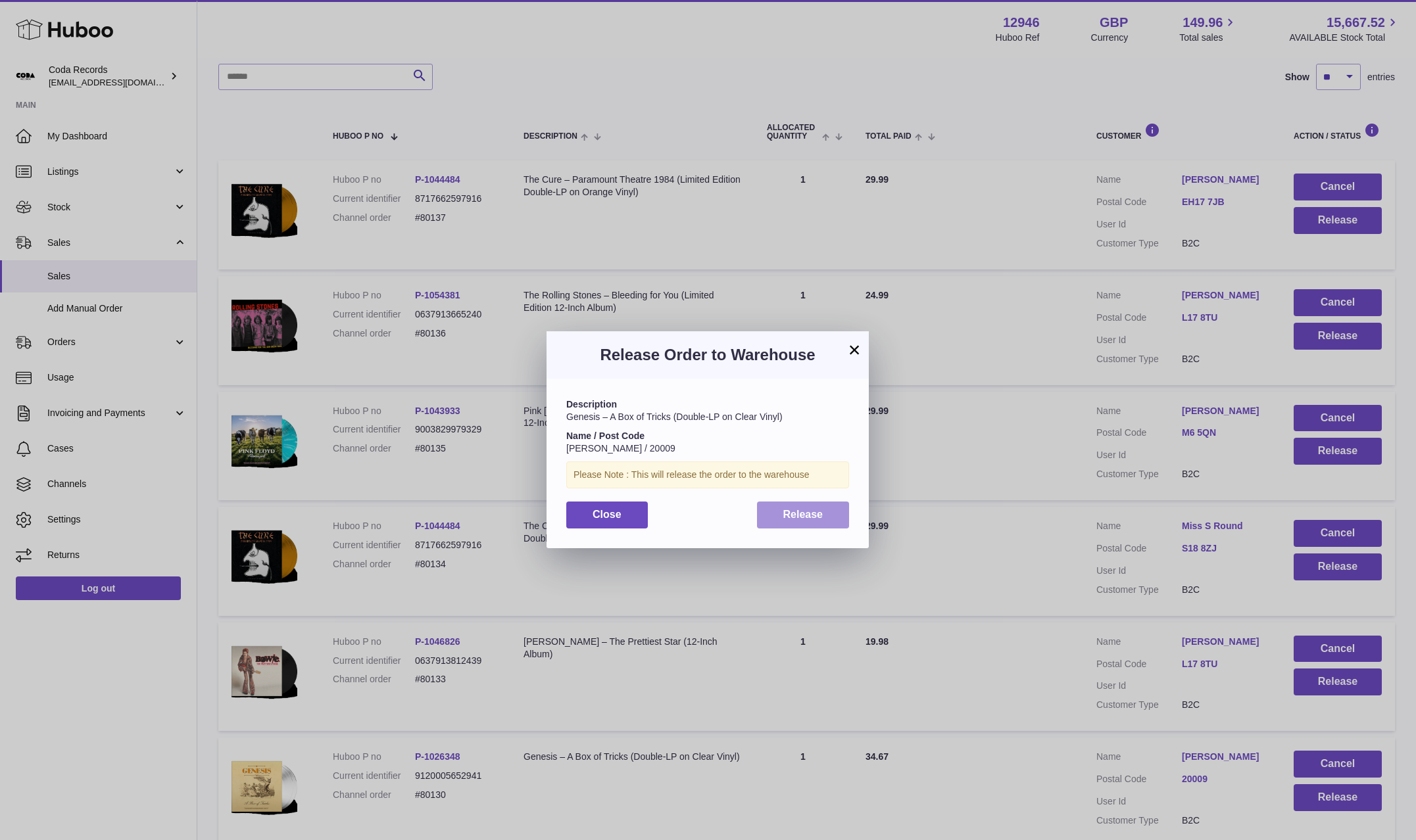
click at [825, 509] on button "Release" at bounding box center [803, 514] width 92 height 27
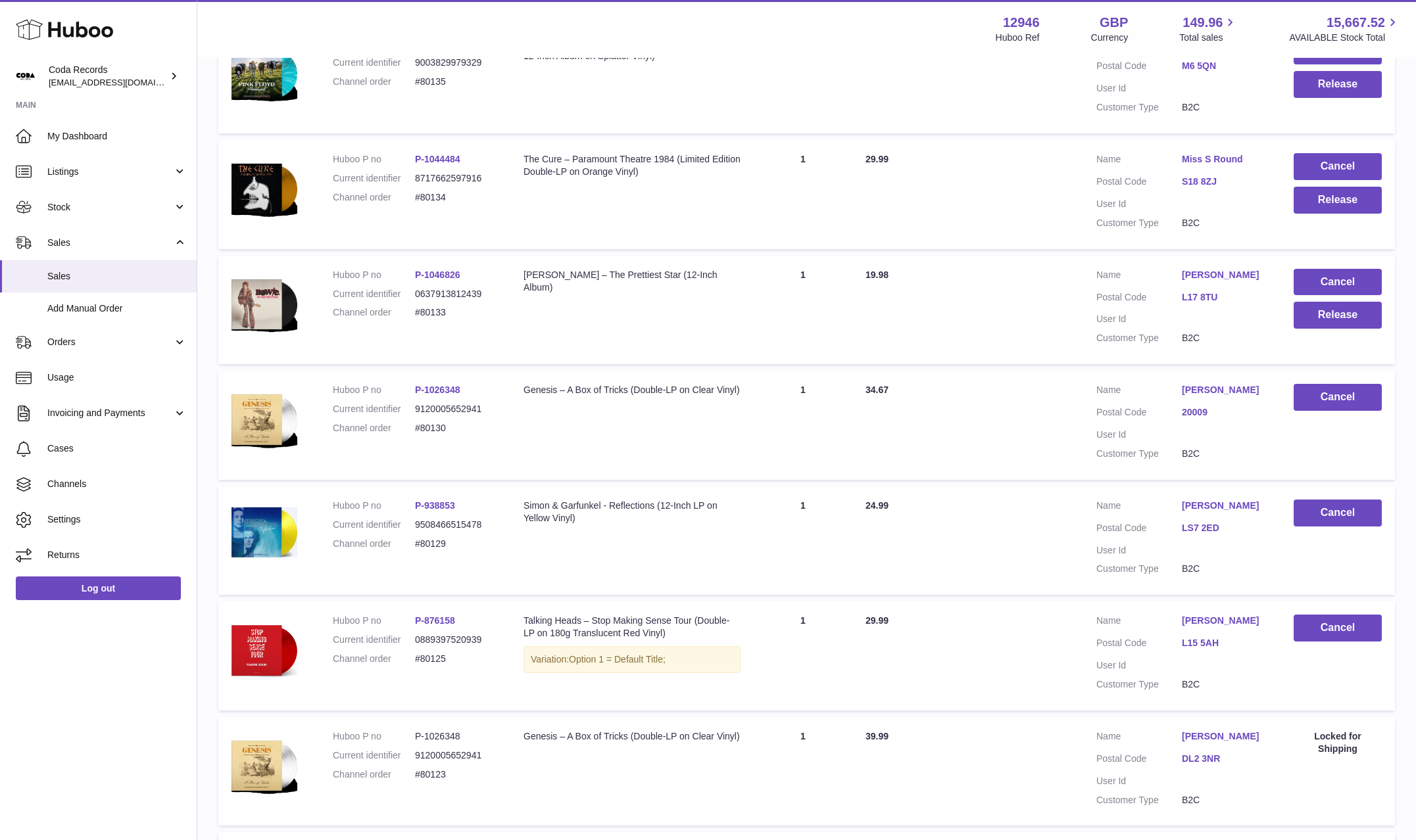
scroll to position [541, 0]
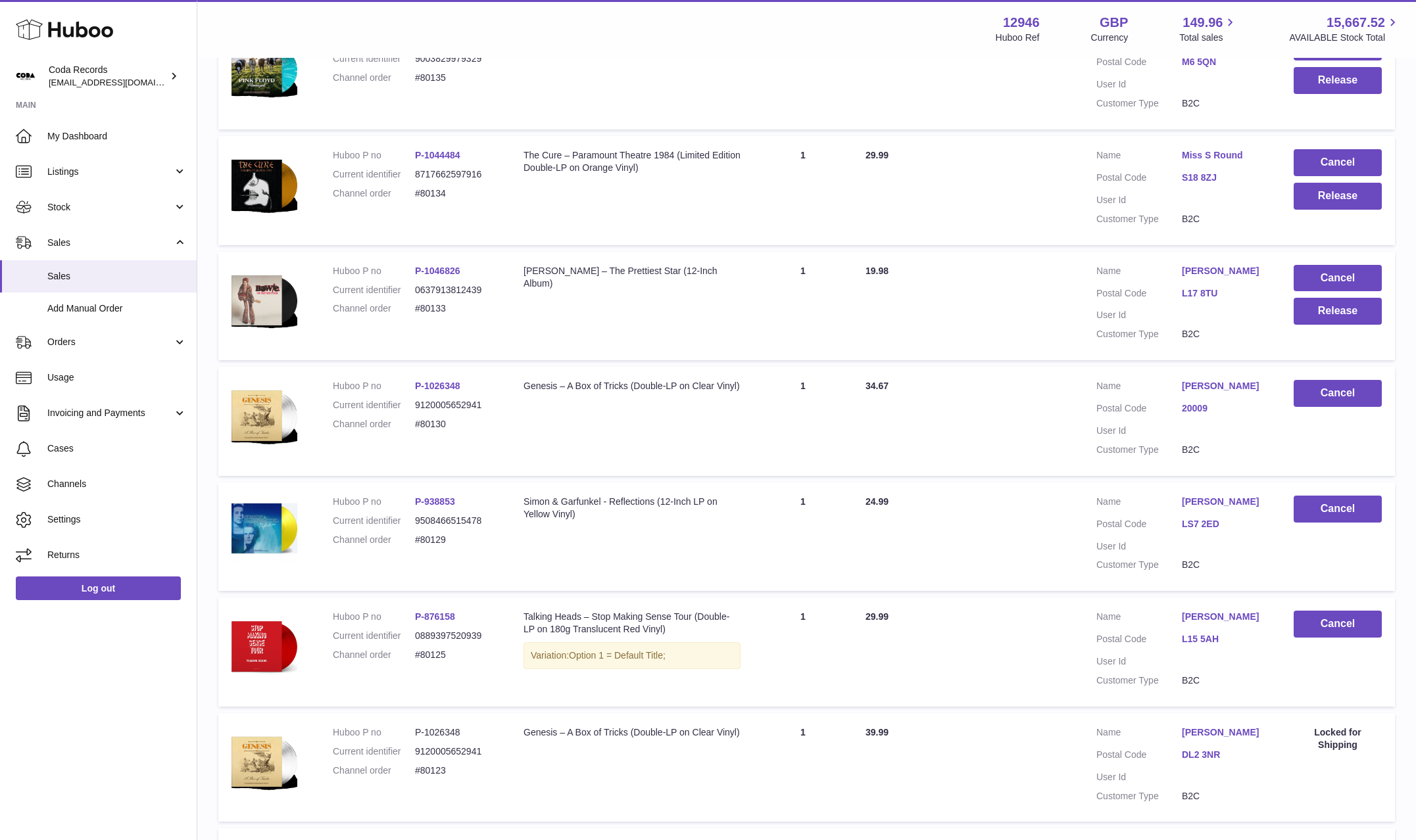
click at [1205, 387] on link "[PERSON_NAME]" at bounding box center [1224, 386] width 85 height 13
click at [1050, 485] on div at bounding box center [708, 420] width 1416 height 840
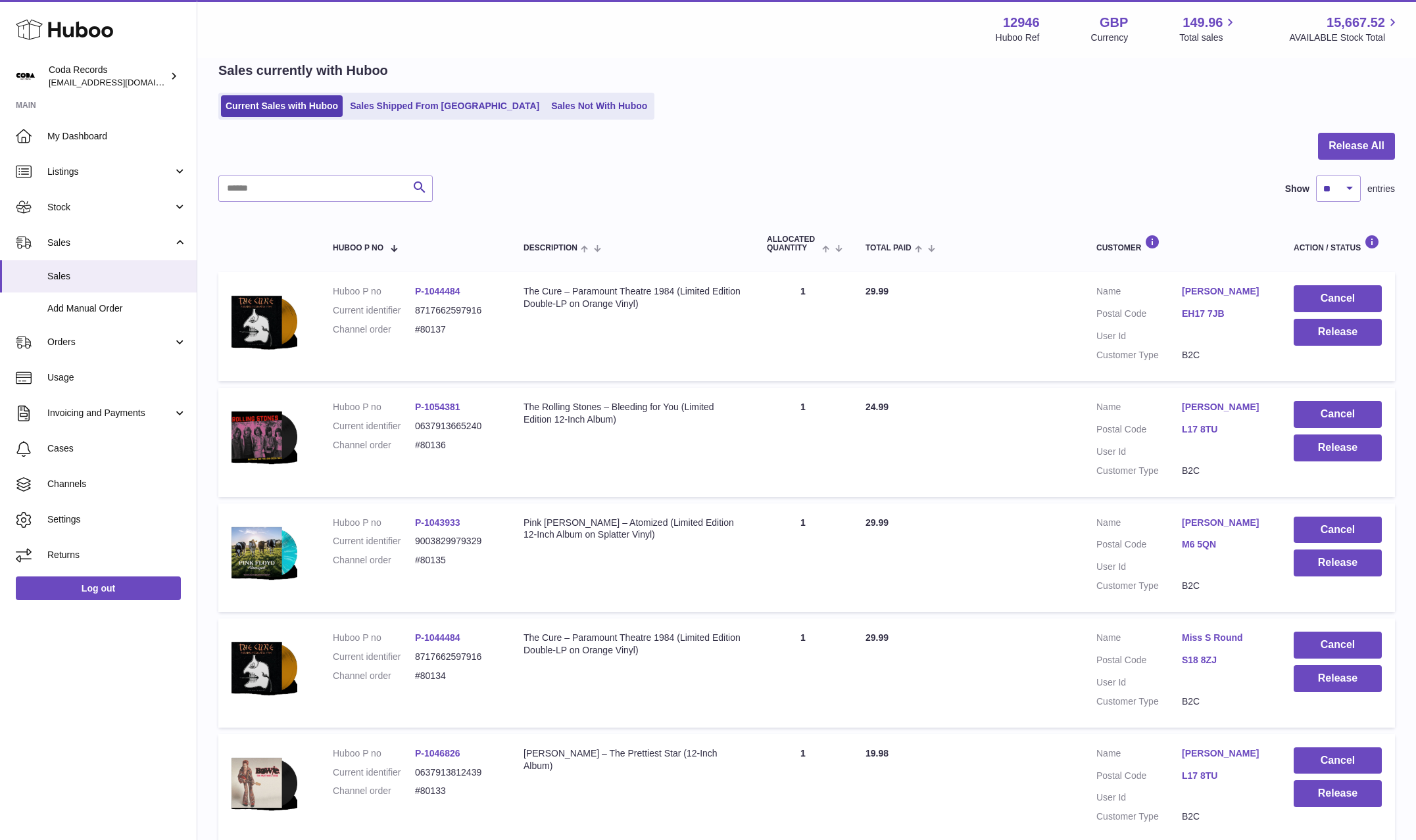
scroll to position [50, 0]
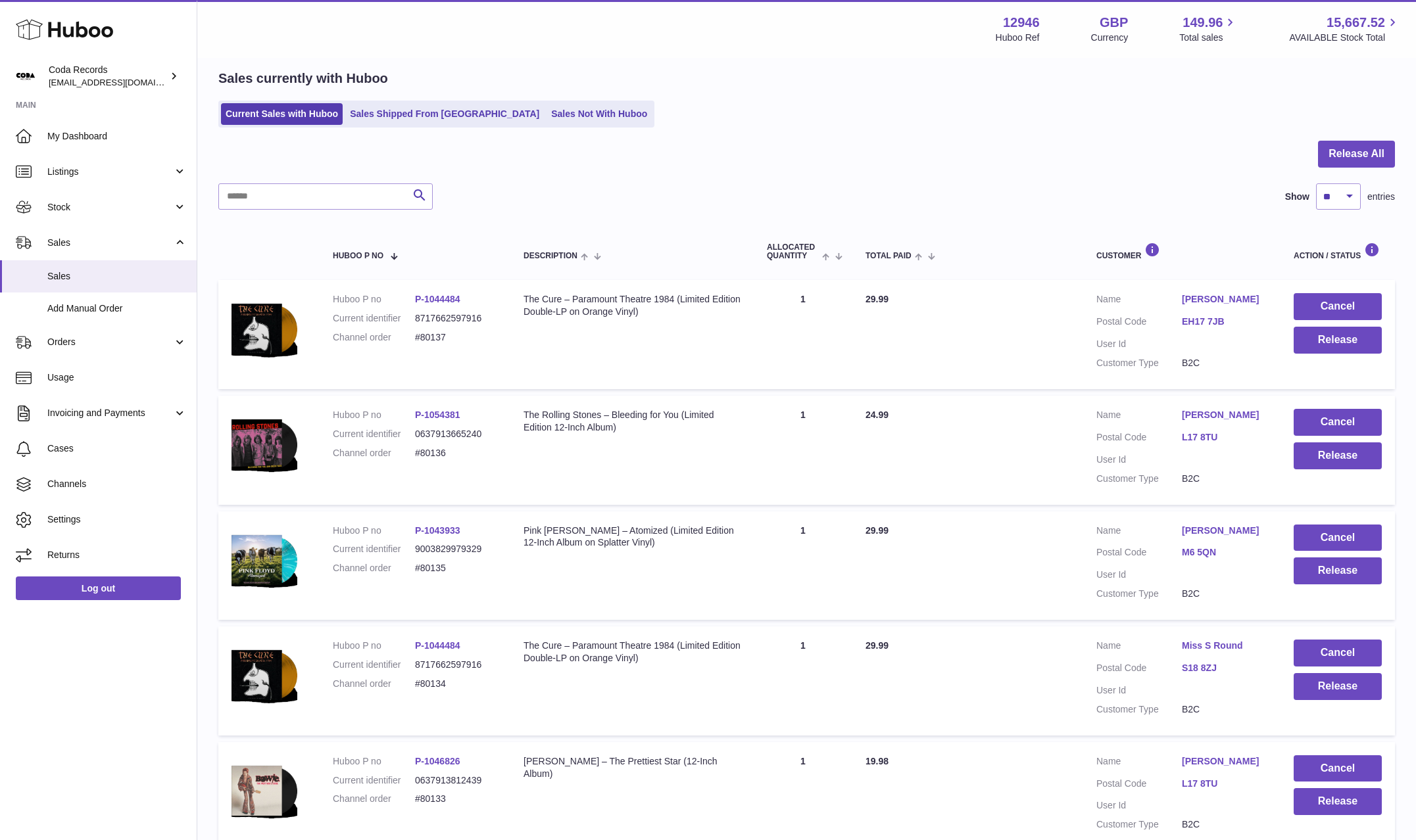
click at [1199, 764] on link "[PERSON_NAME]" at bounding box center [1224, 762] width 85 height 13
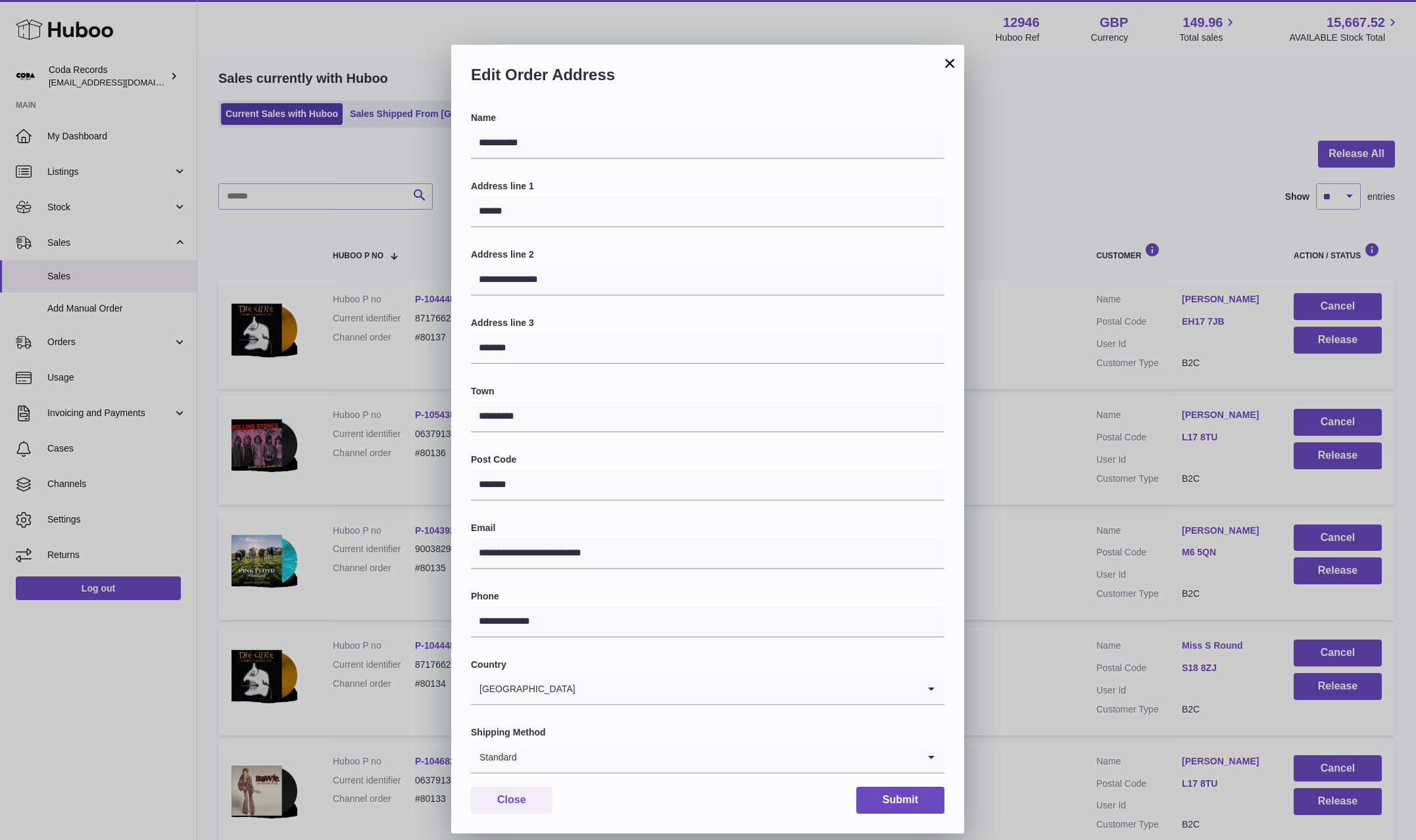
click at [1113, 775] on div "**********" at bounding box center [708, 440] width 1416 height 840
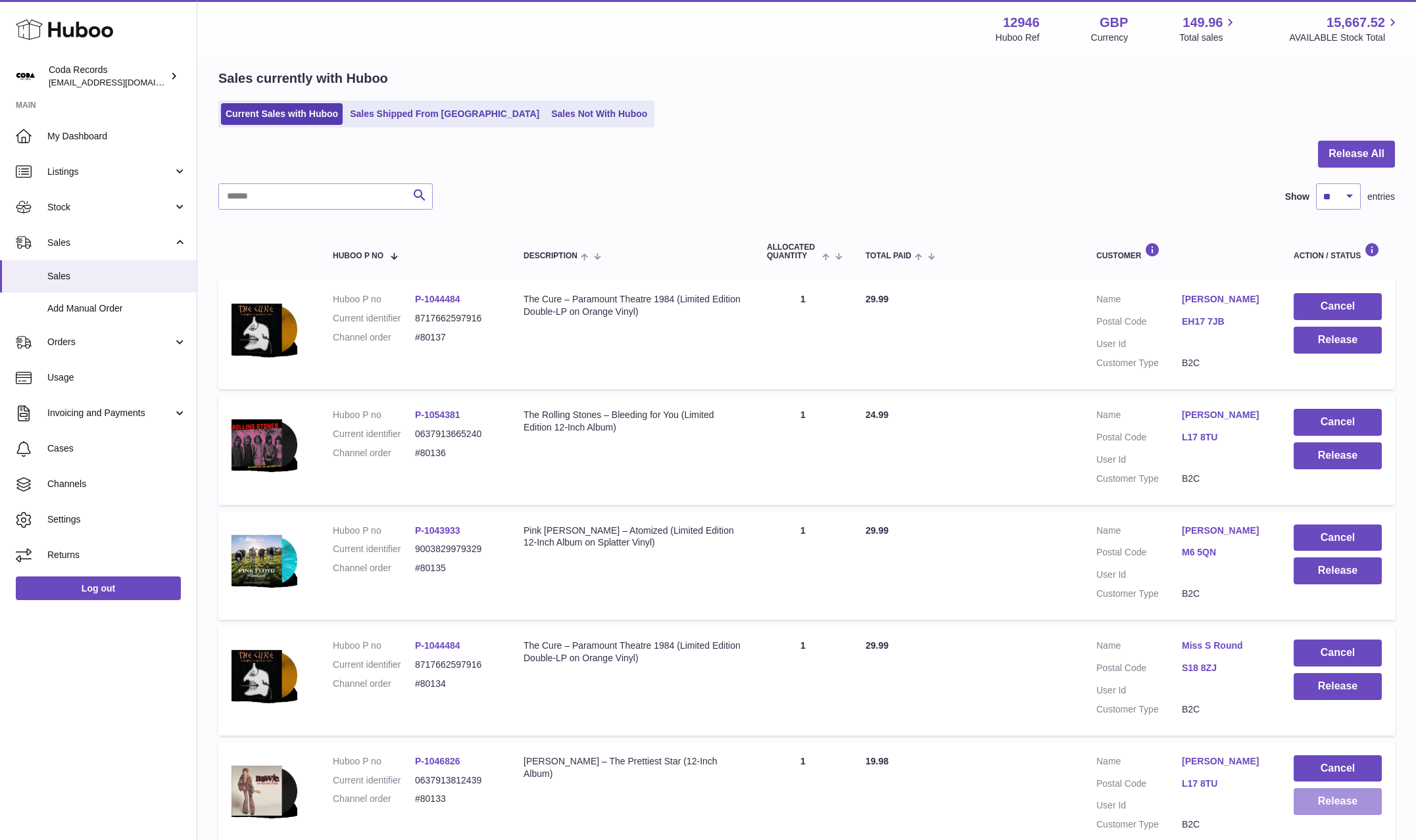
click at [1335, 803] on button "Release" at bounding box center [1337, 801] width 88 height 27
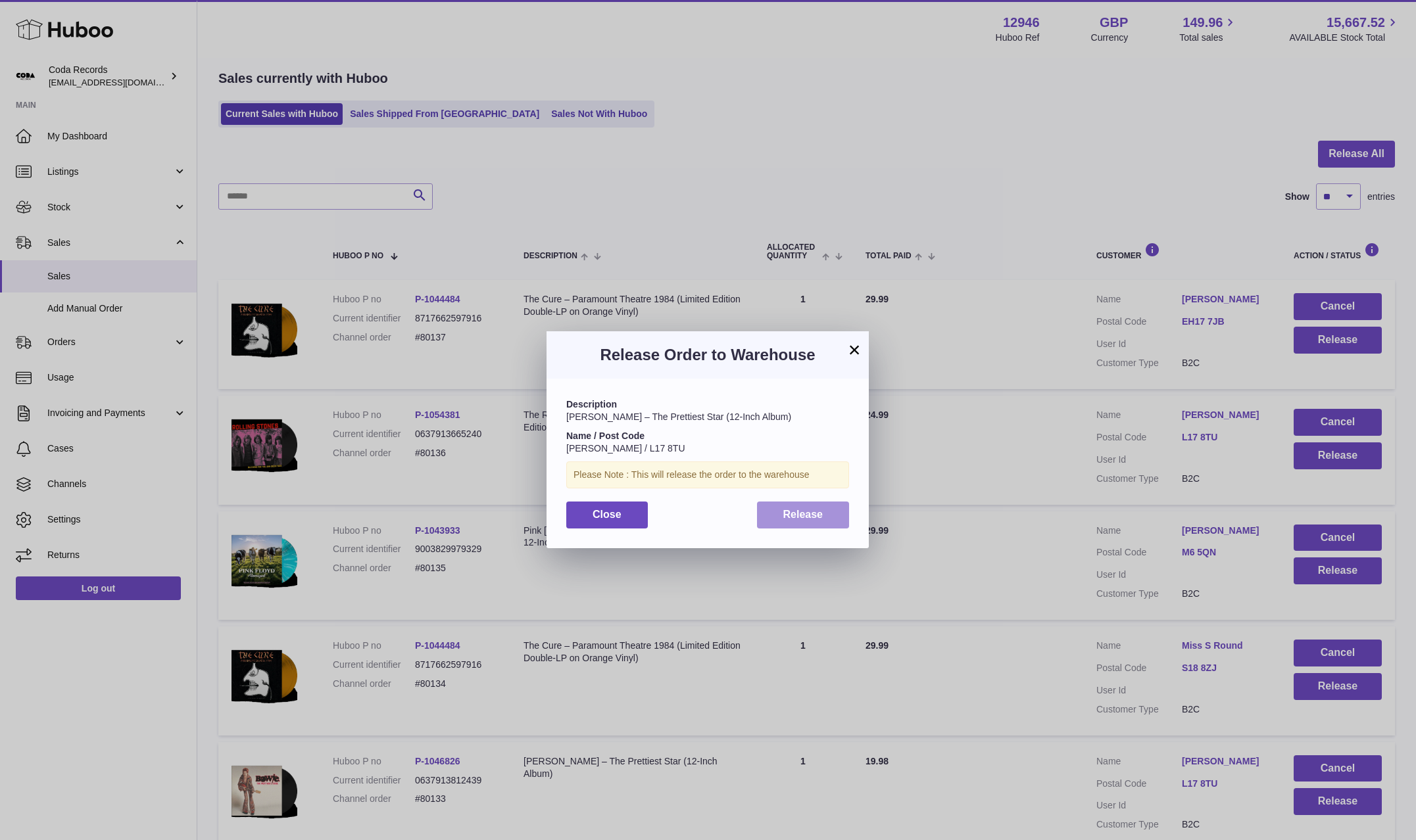
click at [830, 522] on button "Release" at bounding box center [803, 514] width 92 height 27
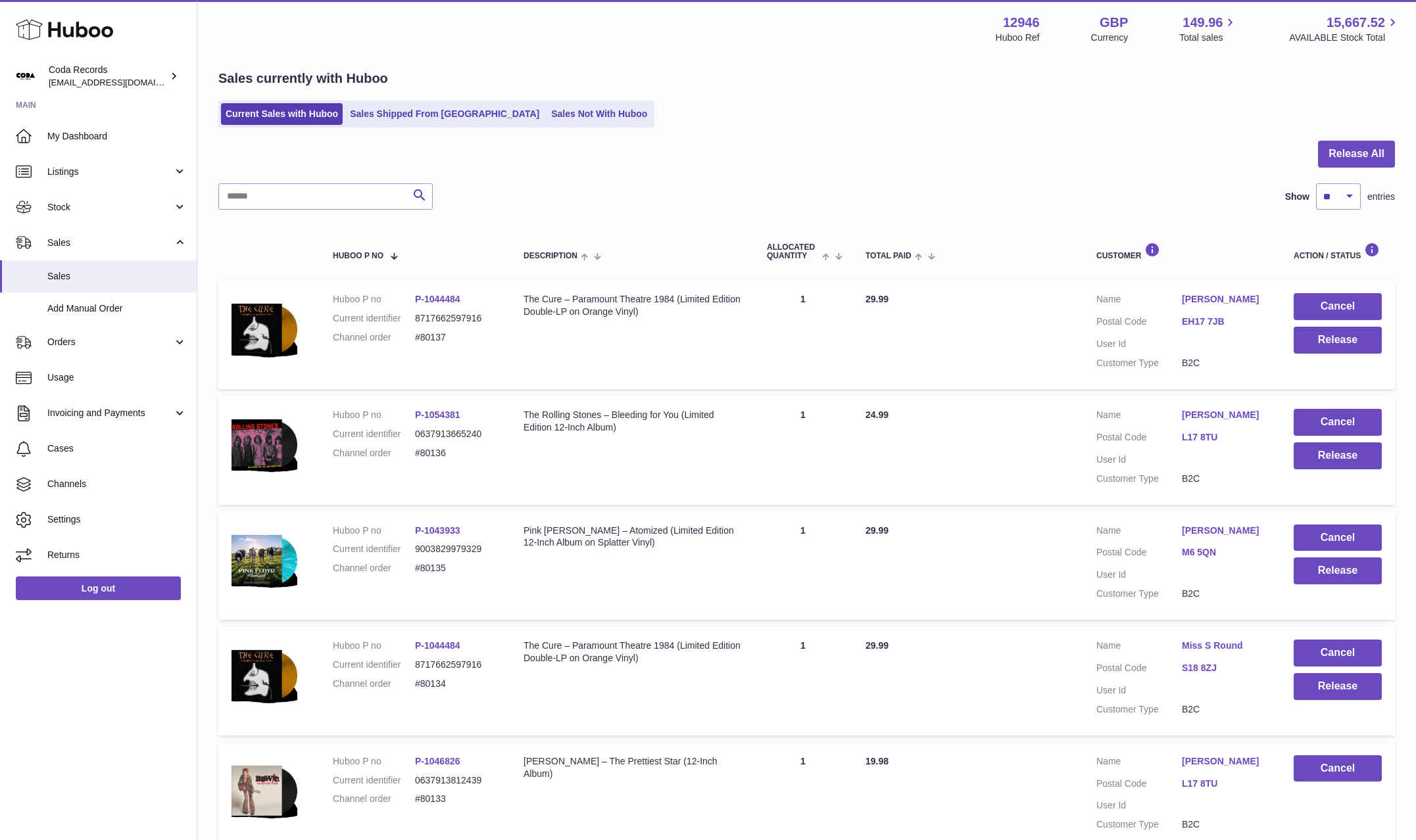
scroll to position [0, 0]
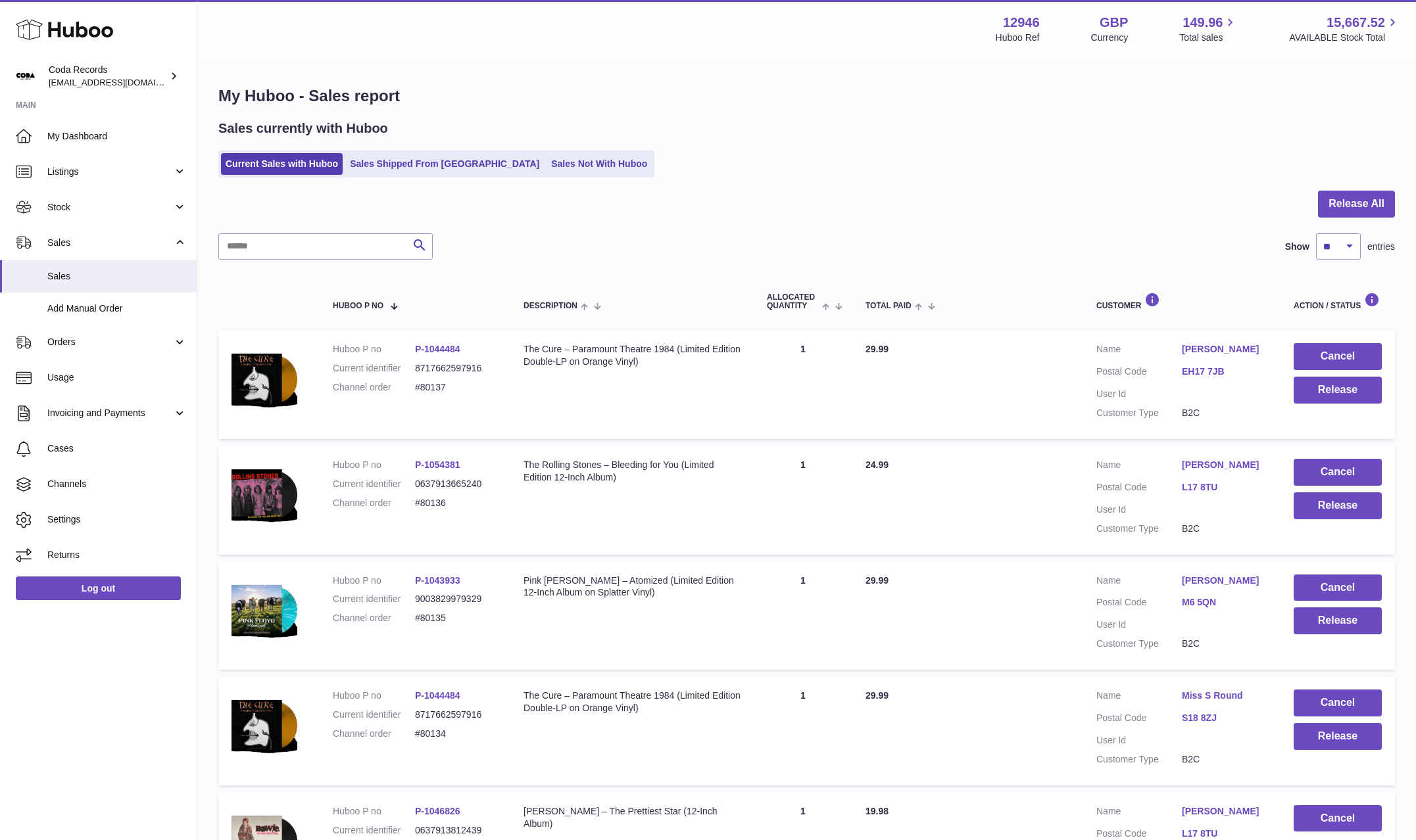
click at [1227, 690] on link "Miss S Round" at bounding box center [1224, 696] width 85 height 13
drag, startPoint x: 1123, startPoint y: 727, endPoint x: 1244, endPoint y: 735, distance: 121.3
click at [1124, 727] on div "**********" at bounding box center [708, 440] width 1416 height 840
click at [1338, 735] on button "Release" at bounding box center [1337, 736] width 88 height 27
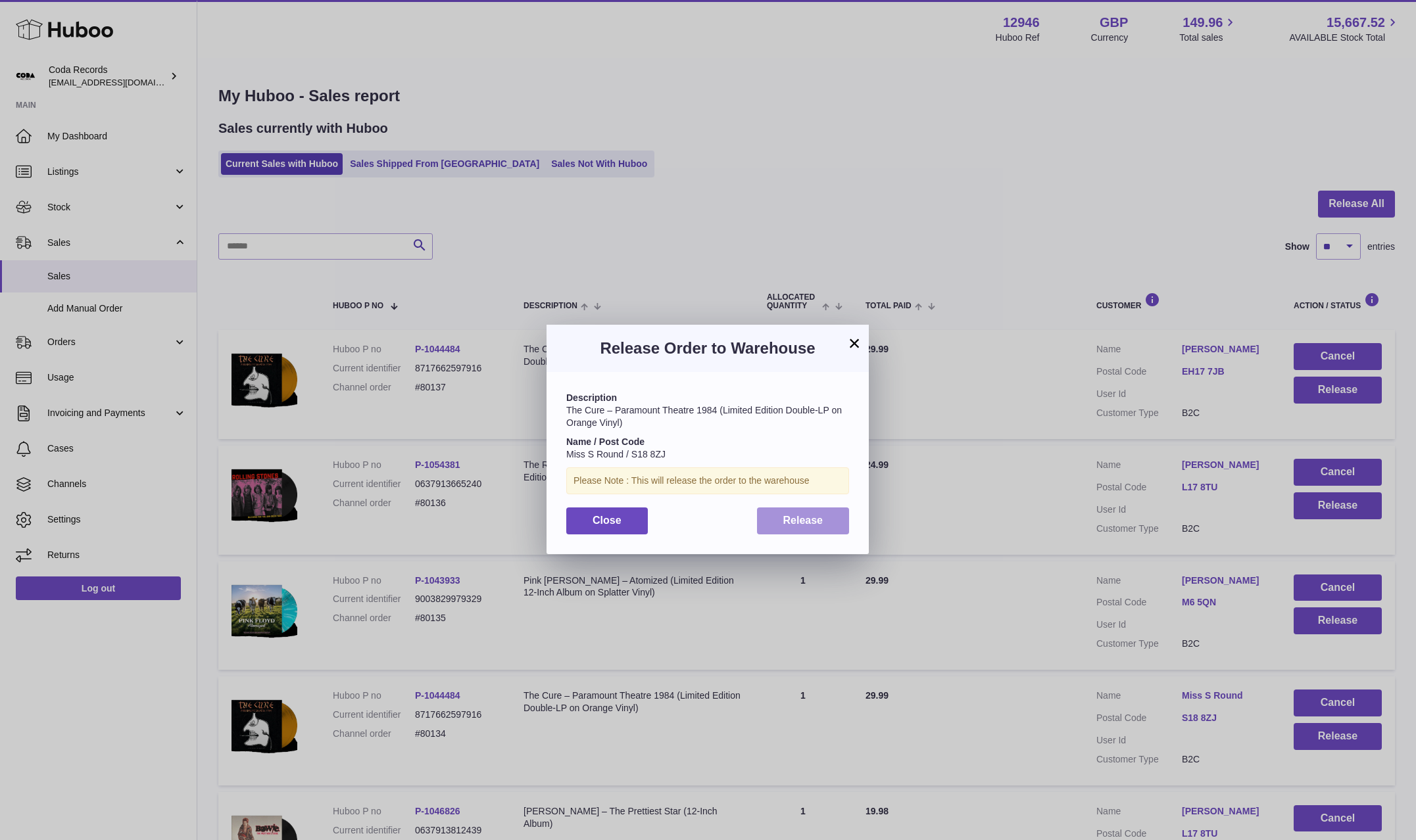
click at [817, 515] on span "Release" at bounding box center [804, 521] width 40 height 11
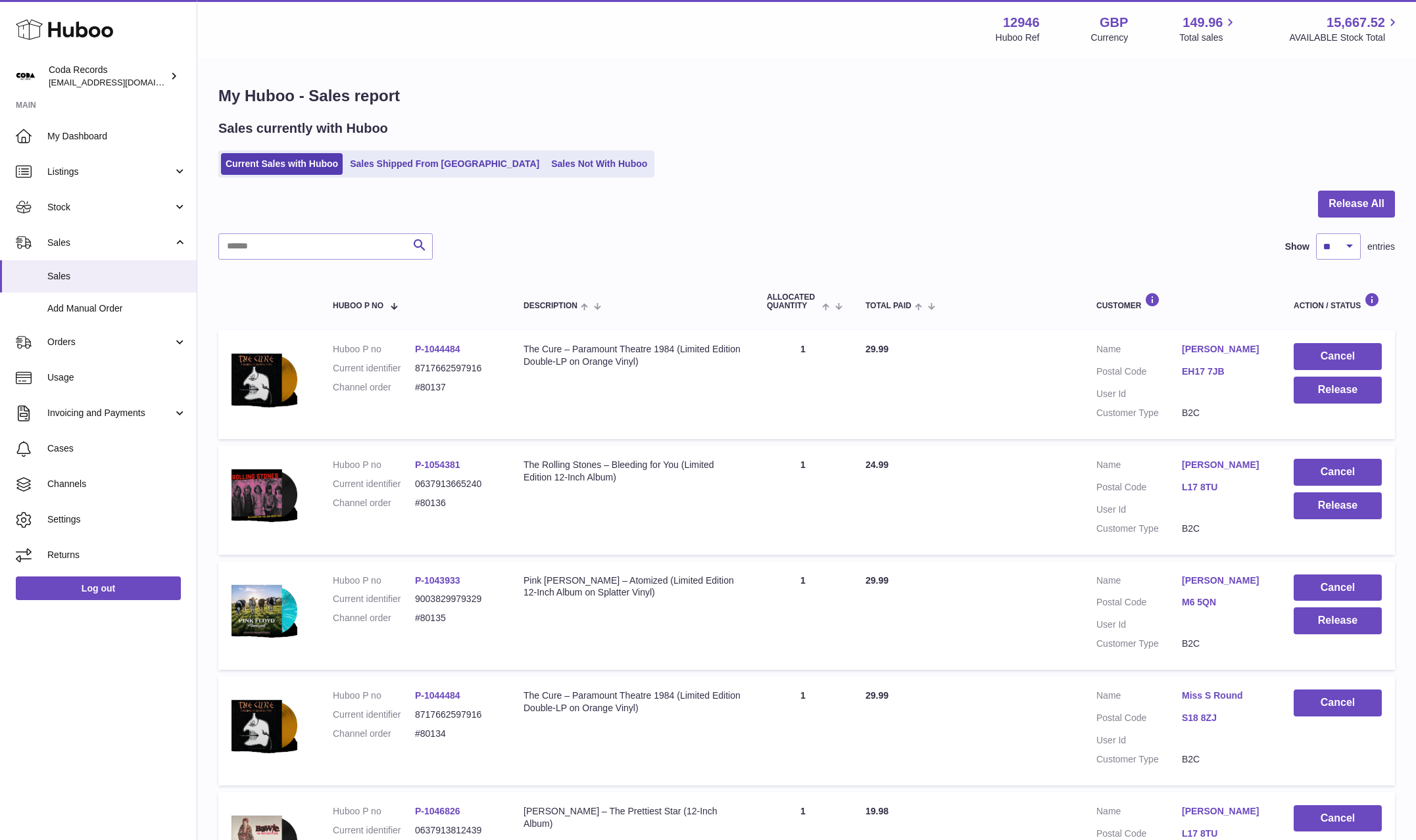
click at [1200, 582] on link "[PERSON_NAME]" at bounding box center [1224, 581] width 85 height 13
drag, startPoint x: 1120, startPoint y: 615, endPoint x: 1184, endPoint y: 621, distance: 64.3
click at [1120, 615] on div at bounding box center [708, 420] width 1416 height 840
click at [1324, 623] on button "Release" at bounding box center [1337, 620] width 88 height 27
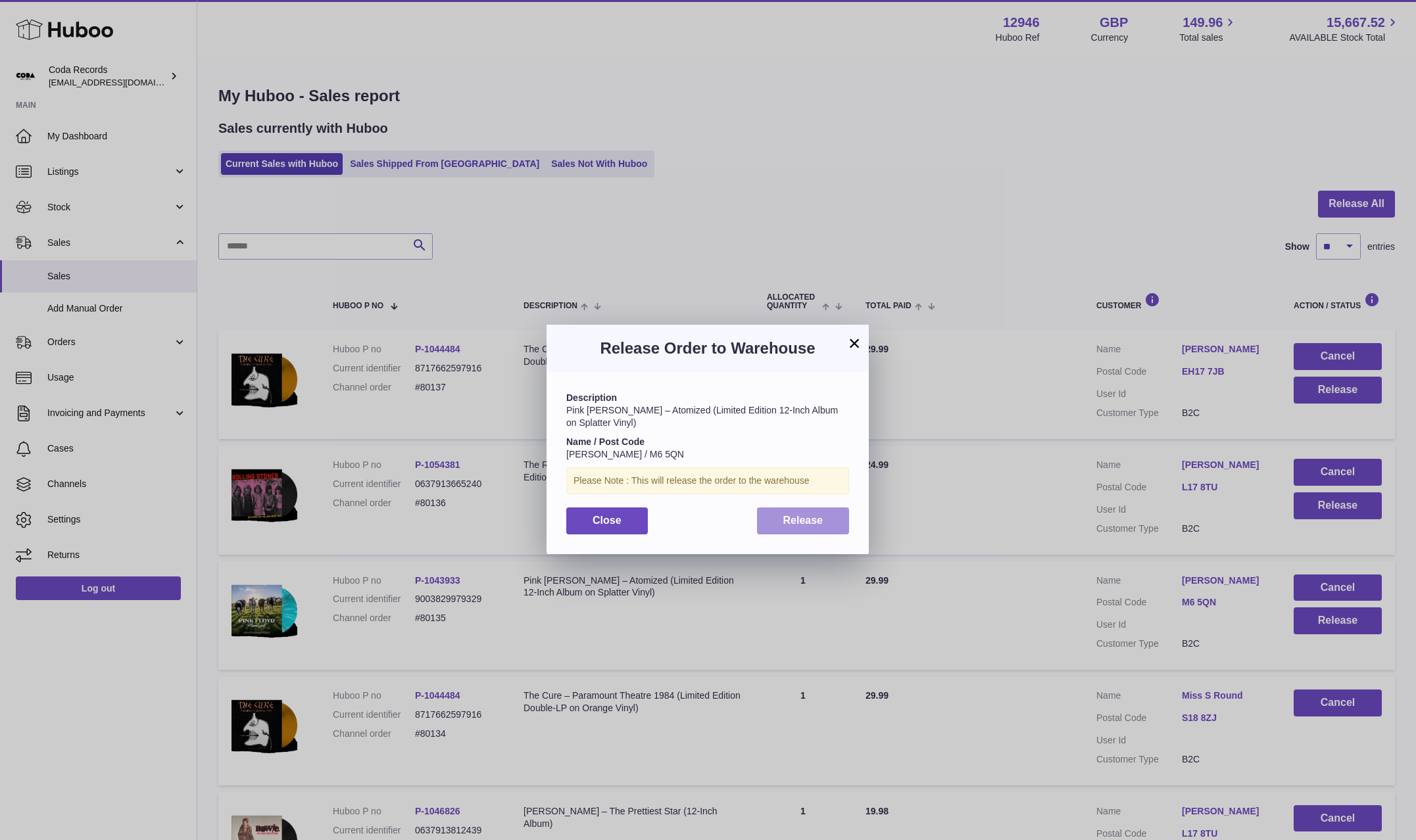
click at [826, 520] on button "Release" at bounding box center [803, 521] width 92 height 27
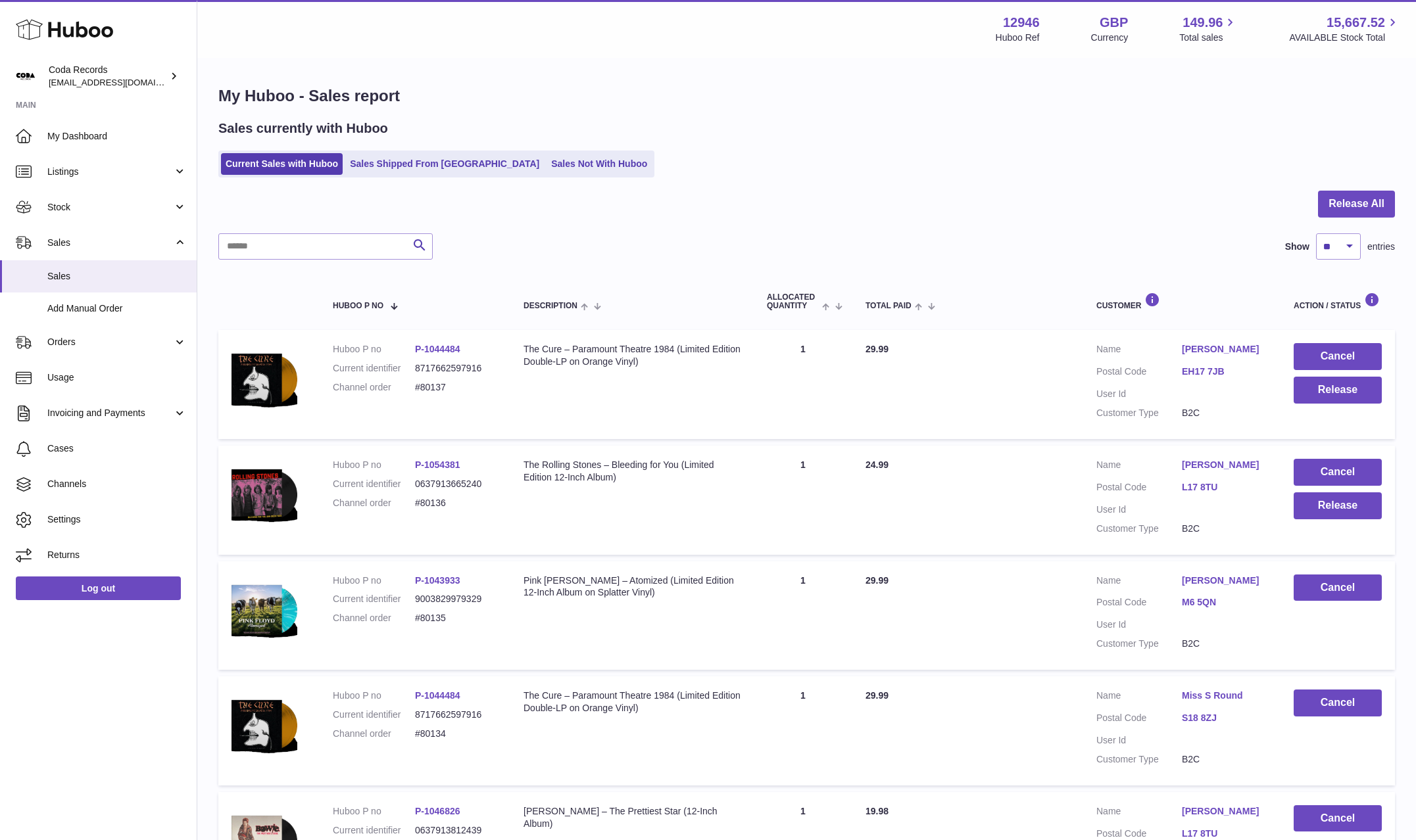
click at [1214, 466] on link "[PERSON_NAME]" at bounding box center [1224, 465] width 85 height 13
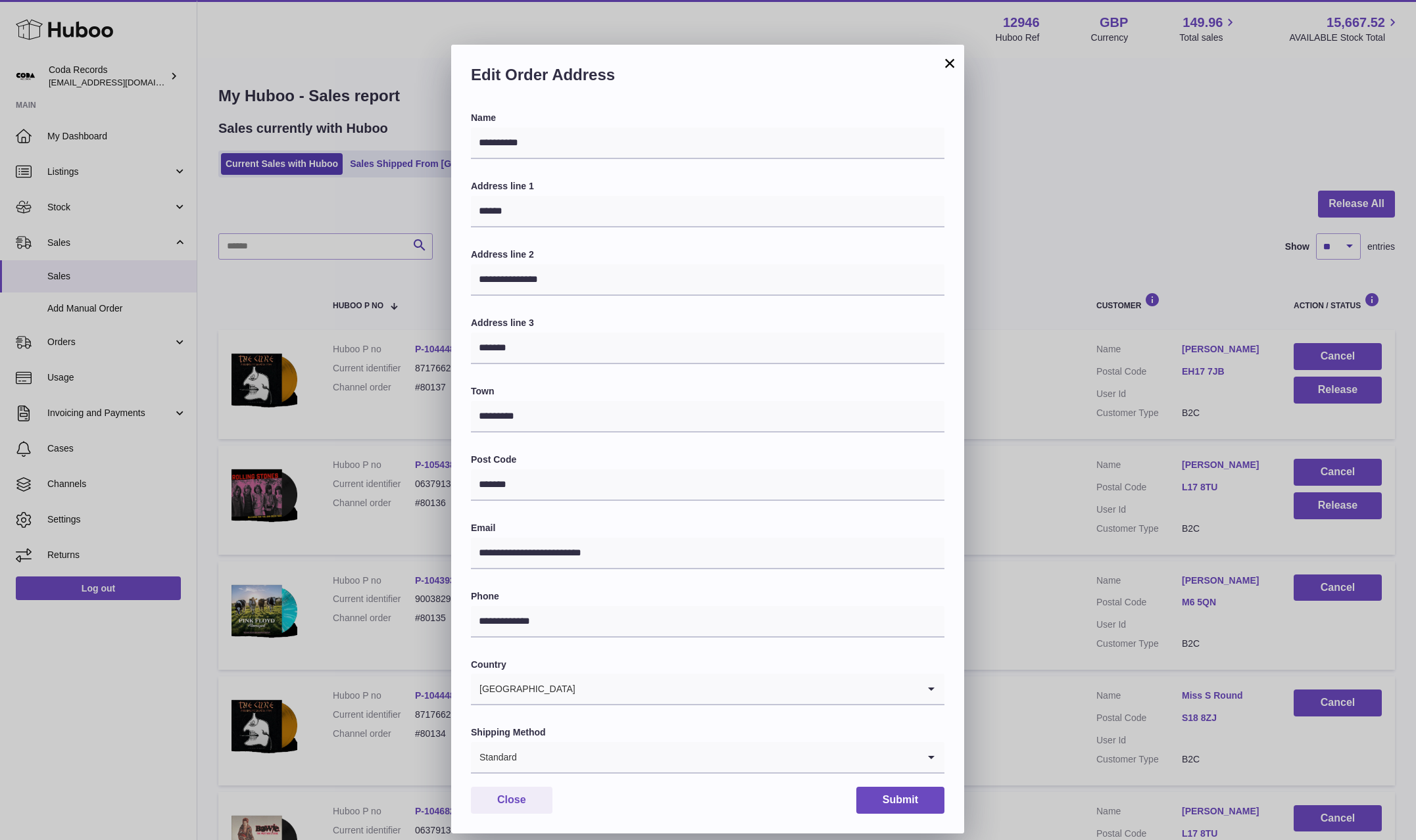
click at [1117, 491] on div "**********" at bounding box center [708, 440] width 1416 height 840
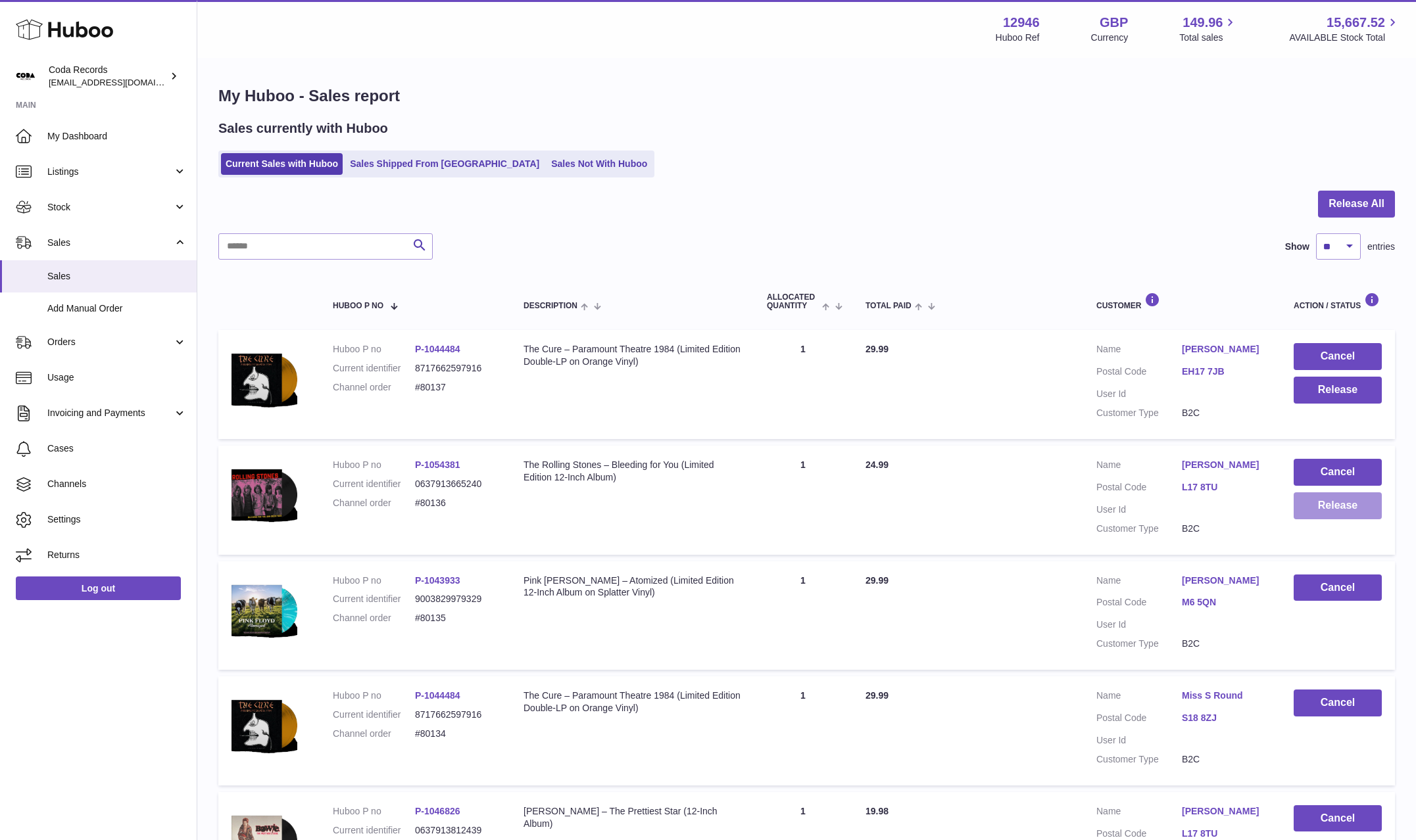
click at [1339, 512] on button "Release" at bounding box center [1337, 505] width 88 height 27
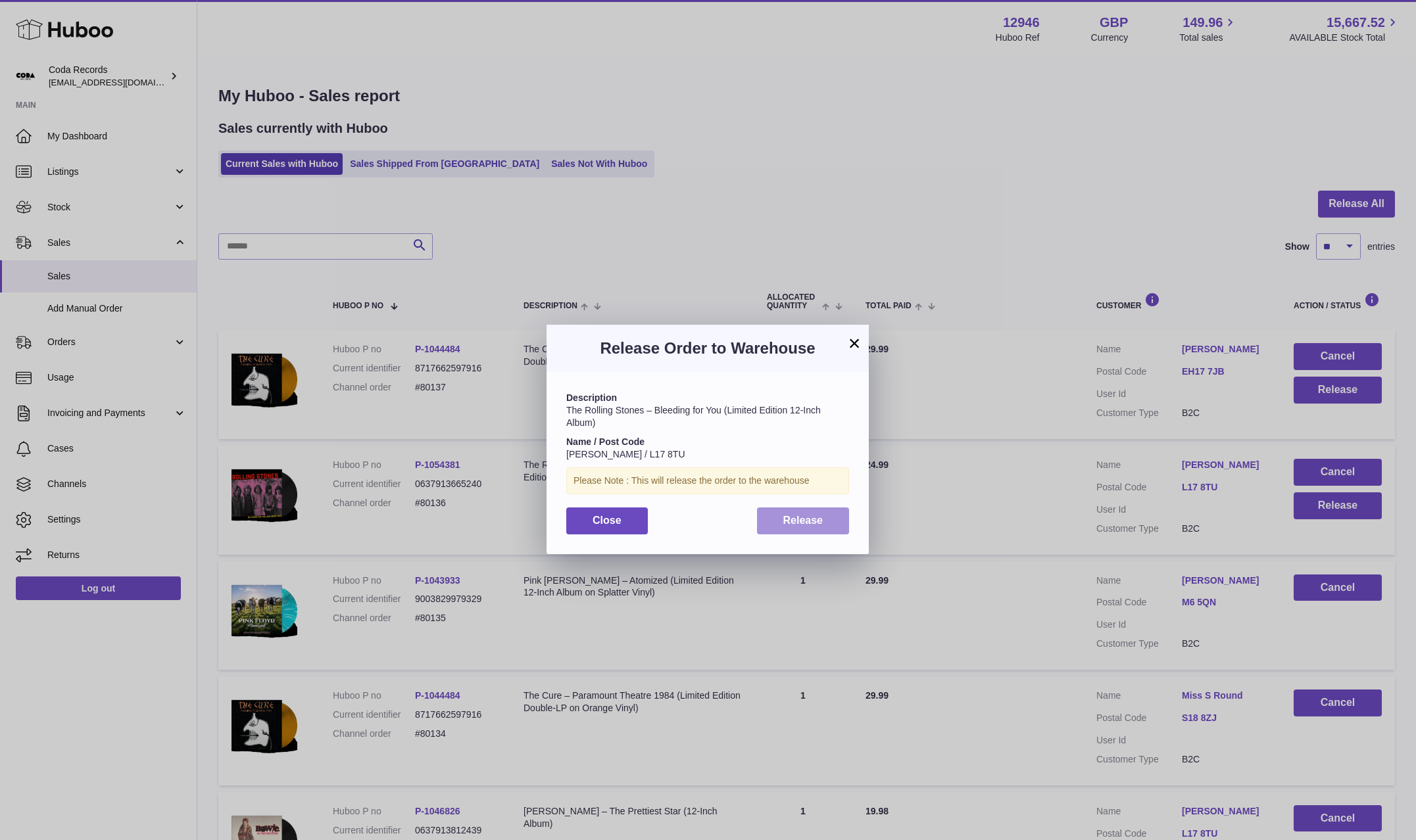
click at [806, 529] on button "Release" at bounding box center [803, 521] width 92 height 27
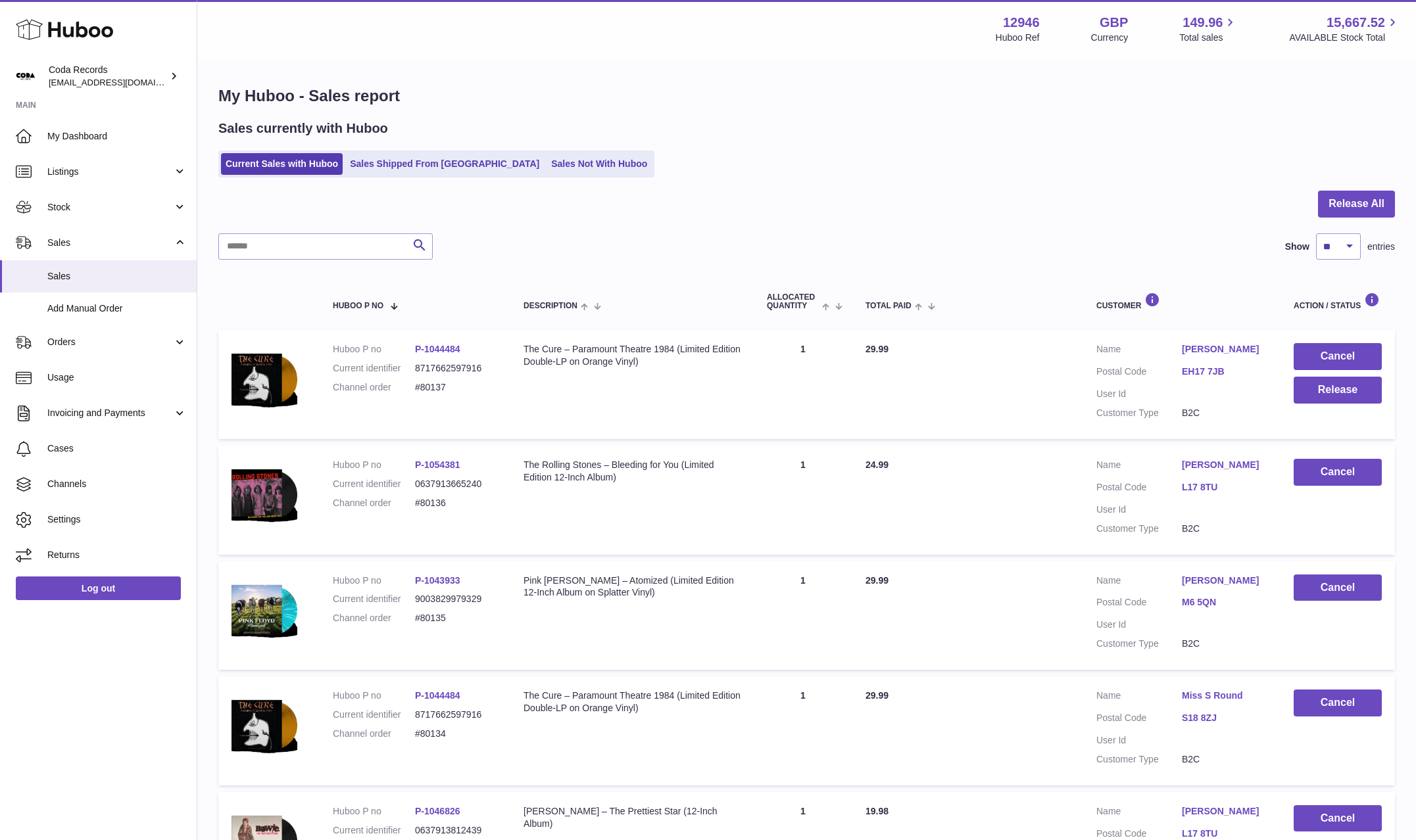
click at [1214, 348] on link "[PERSON_NAME]" at bounding box center [1224, 350] width 85 height 13
click at [1108, 395] on div at bounding box center [708, 420] width 1416 height 840
click at [1335, 400] on button "Release" at bounding box center [1337, 390] width 88 height 27
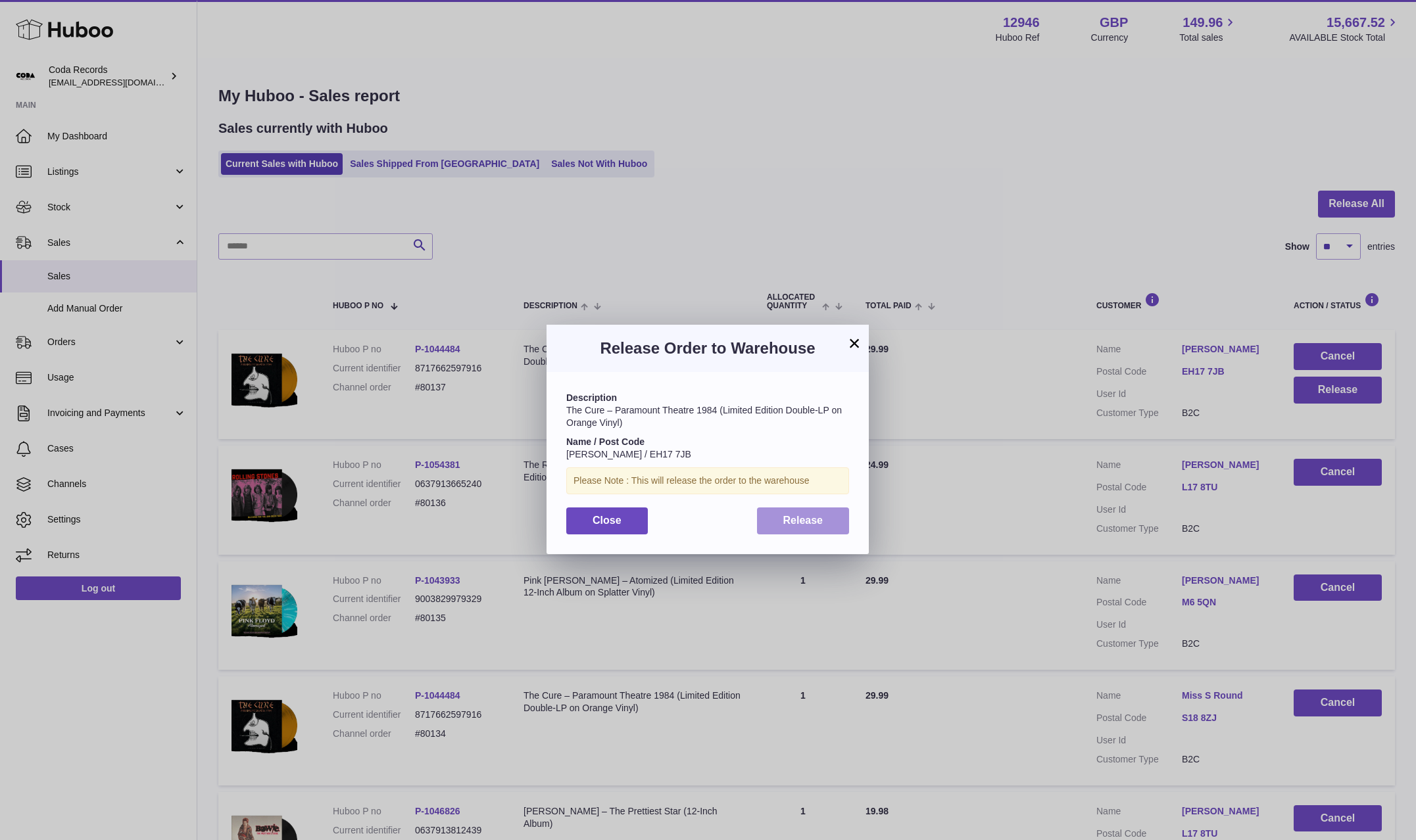
drag, startPoint x: 818, startPoint y: 522, endPoint x: 826, endPoint y: 517, distance: 9.4
click at [818, 522] on span "Release" at bounding box center [804, 521] width 40 height 11
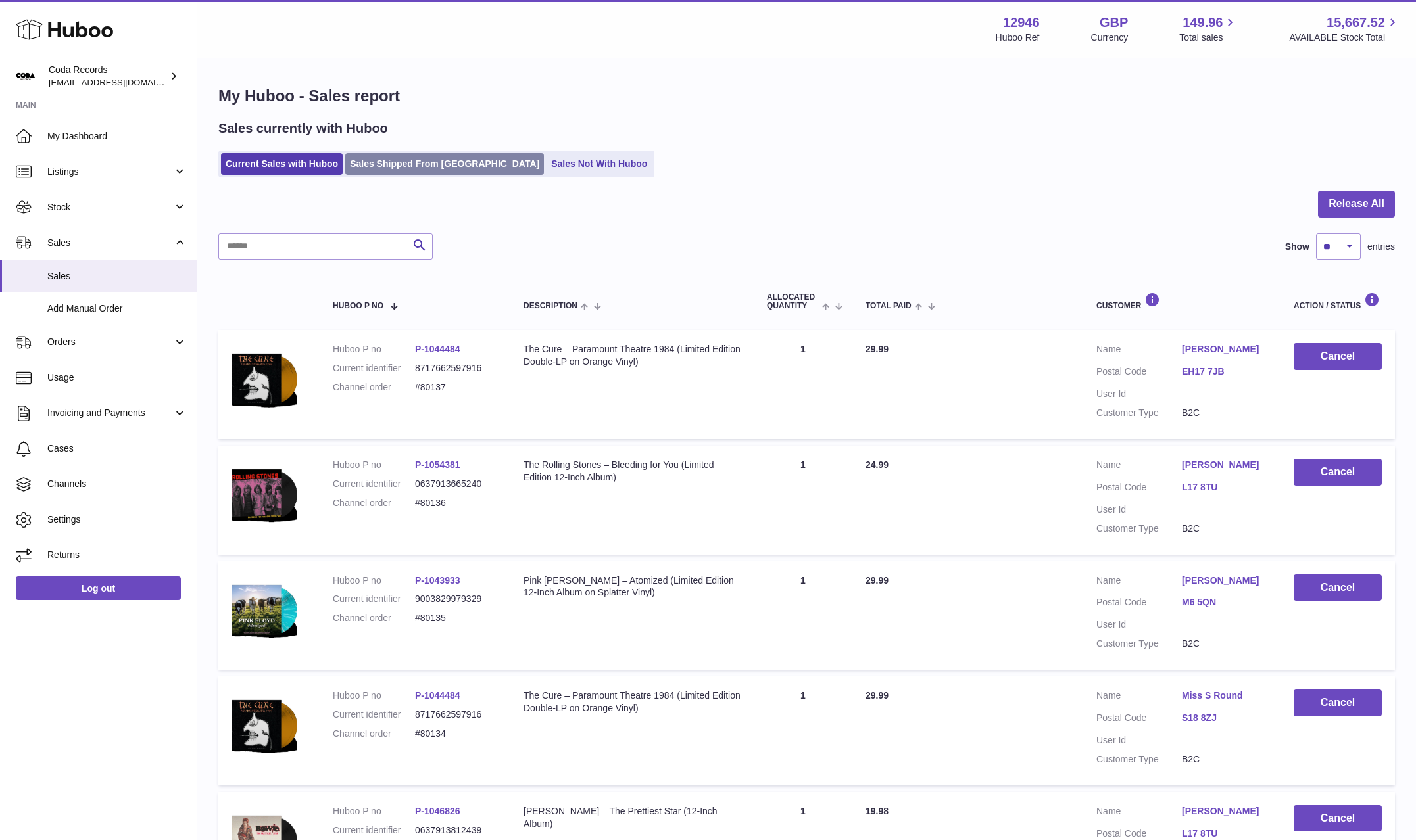
click at [396, 166] on link "Sales Shipped From Huboo" at bounding box center [444, 164] width 199 height 22
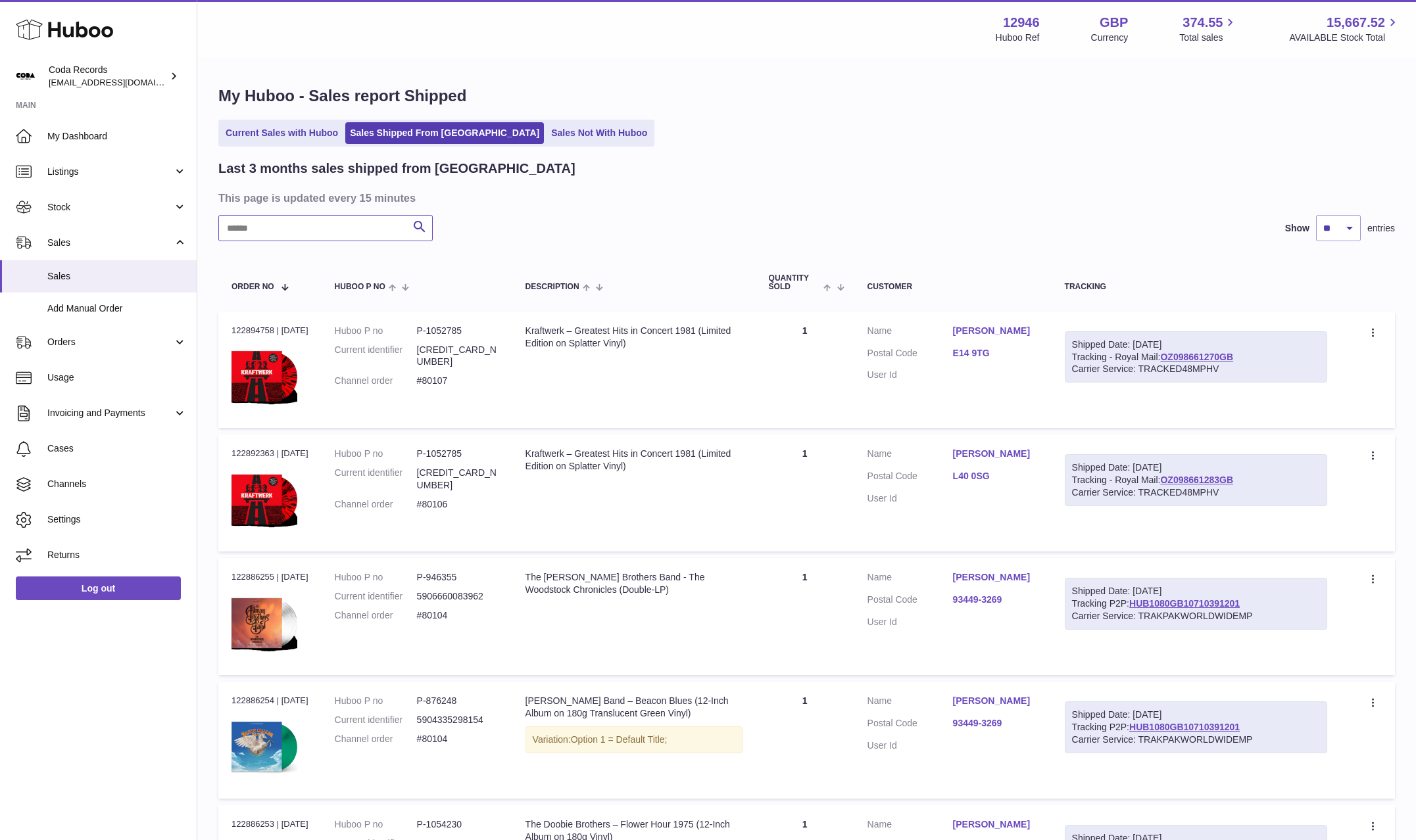
click at [323, 232] on input "text" at bounding box center [326, 228] width 214 height 27
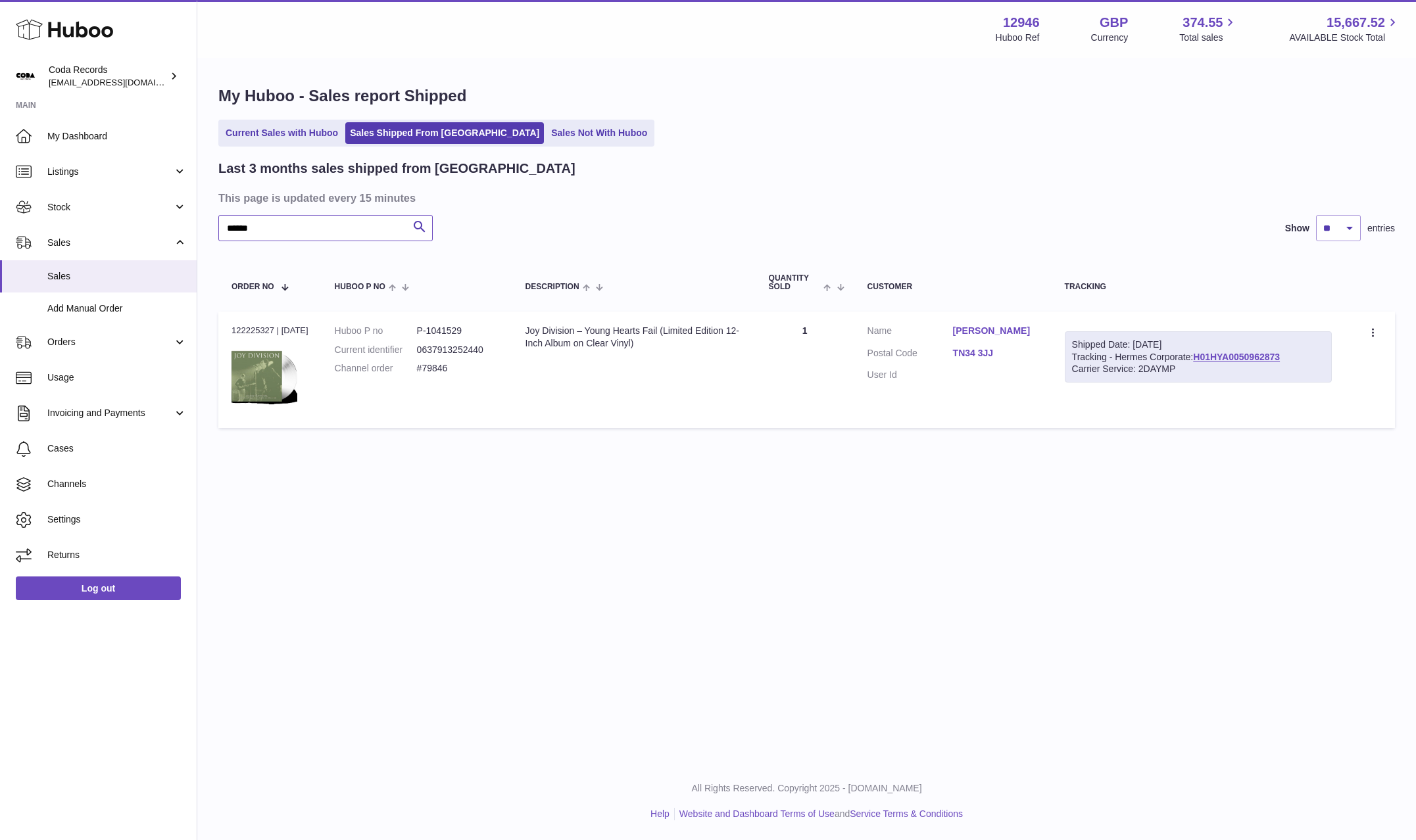
type input "******"
click at [261, 120] on div "Current Sales with Huboo Sales Shipped From Huboo Sales Not With Huboo" at bounding box center [806, 133] width 1176 height 27
click at [264, 130] on link "Current Sales with Huboo" at bounding box center [281, 134] width 122 height 22
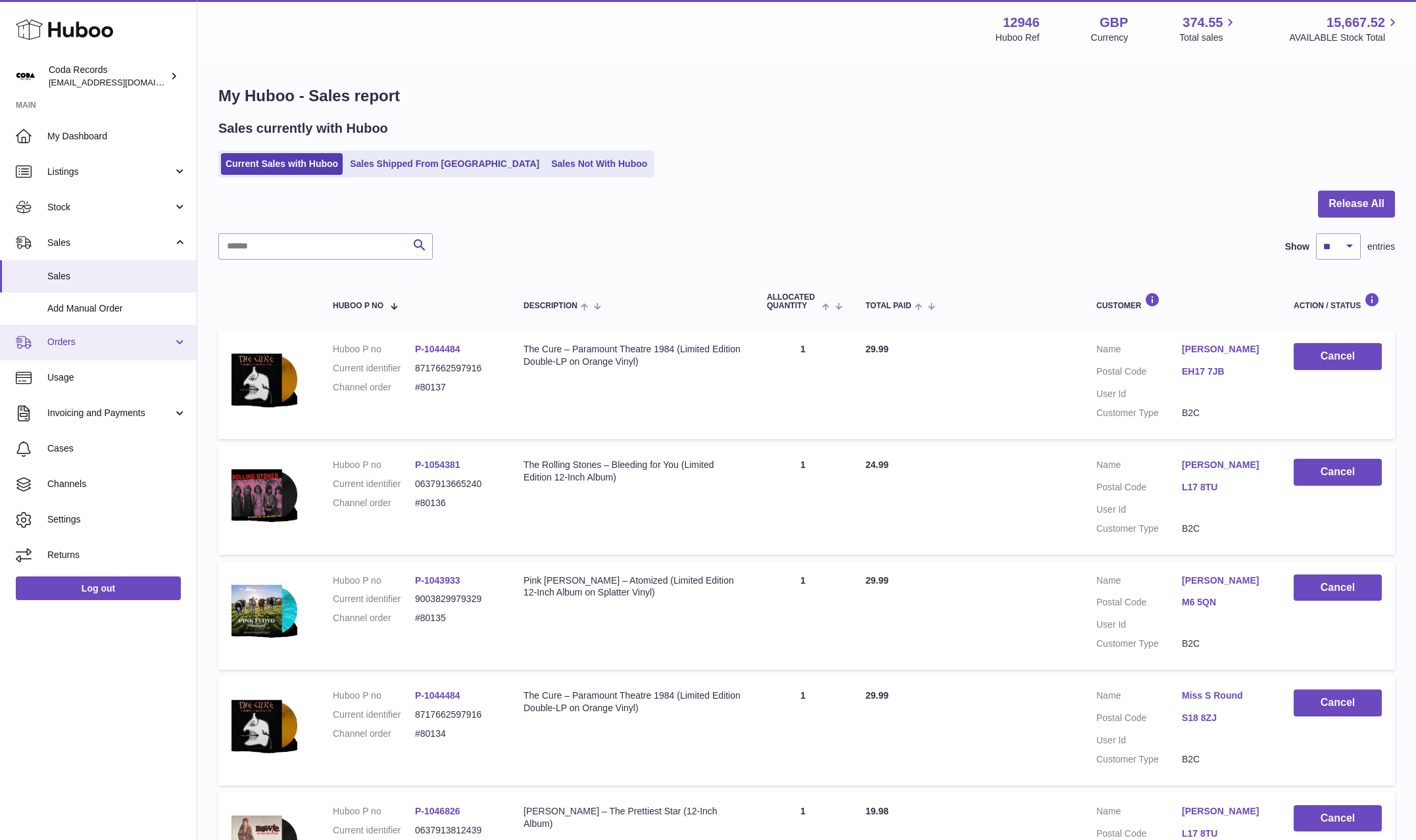
click at [102, 343] on span "Orders" at bounding box center [110, 342] width 125 height 13
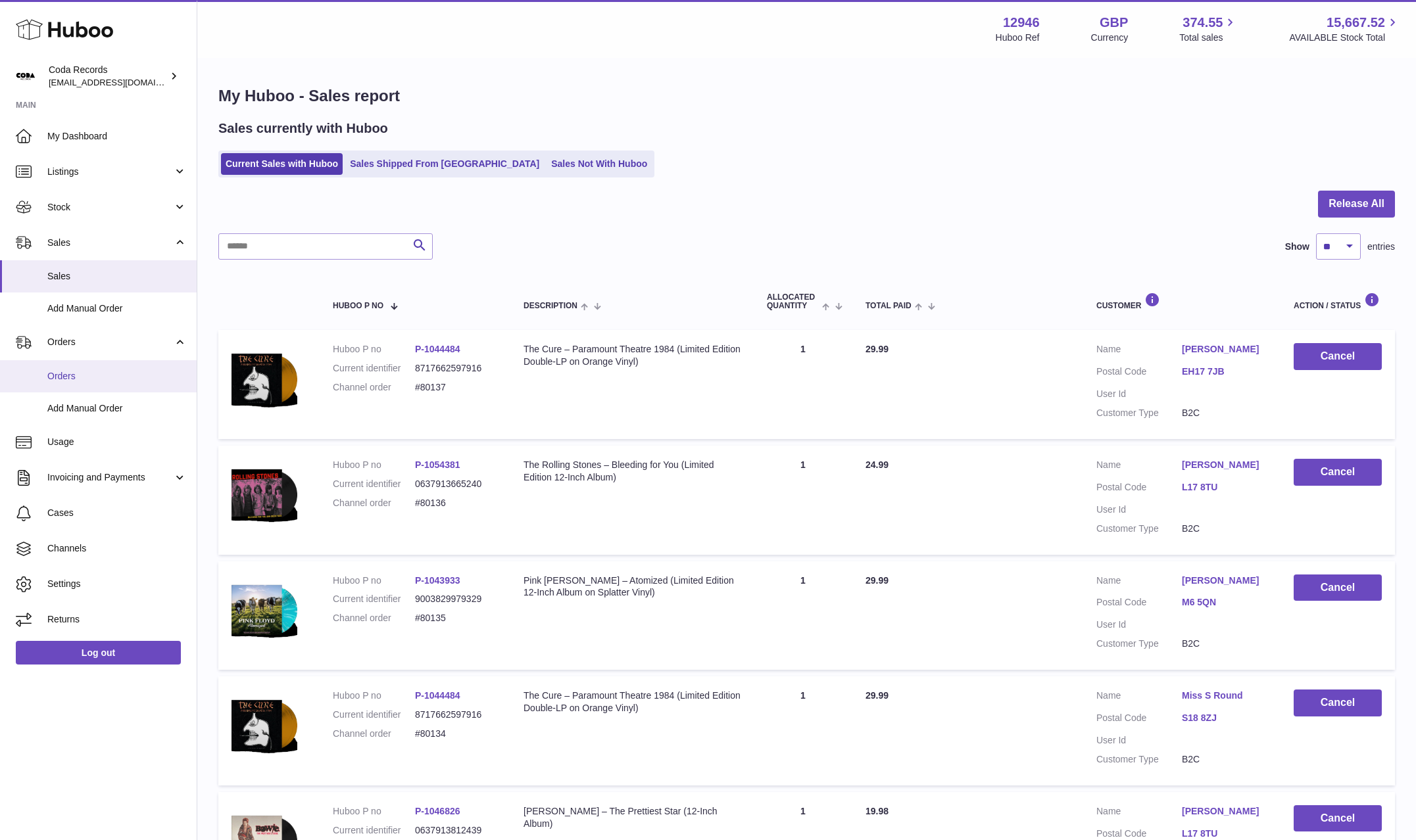
click at [95, 378] on span "Orders" at bounding box center [117, 376] width 139 height 13
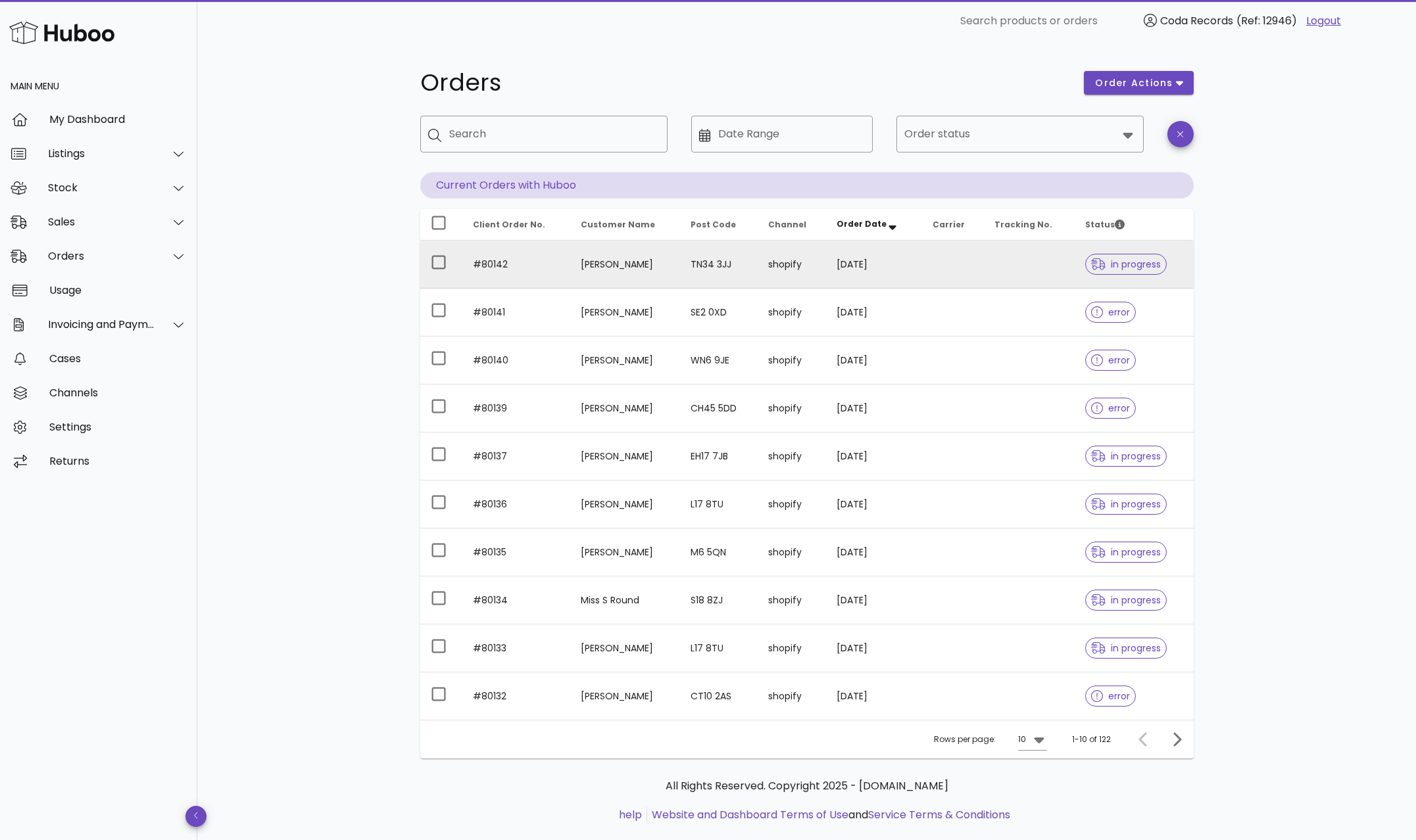
click at [624, 261] on td "[PERSON_NAME]" at bounding box center [625, 264] width 111 height 48
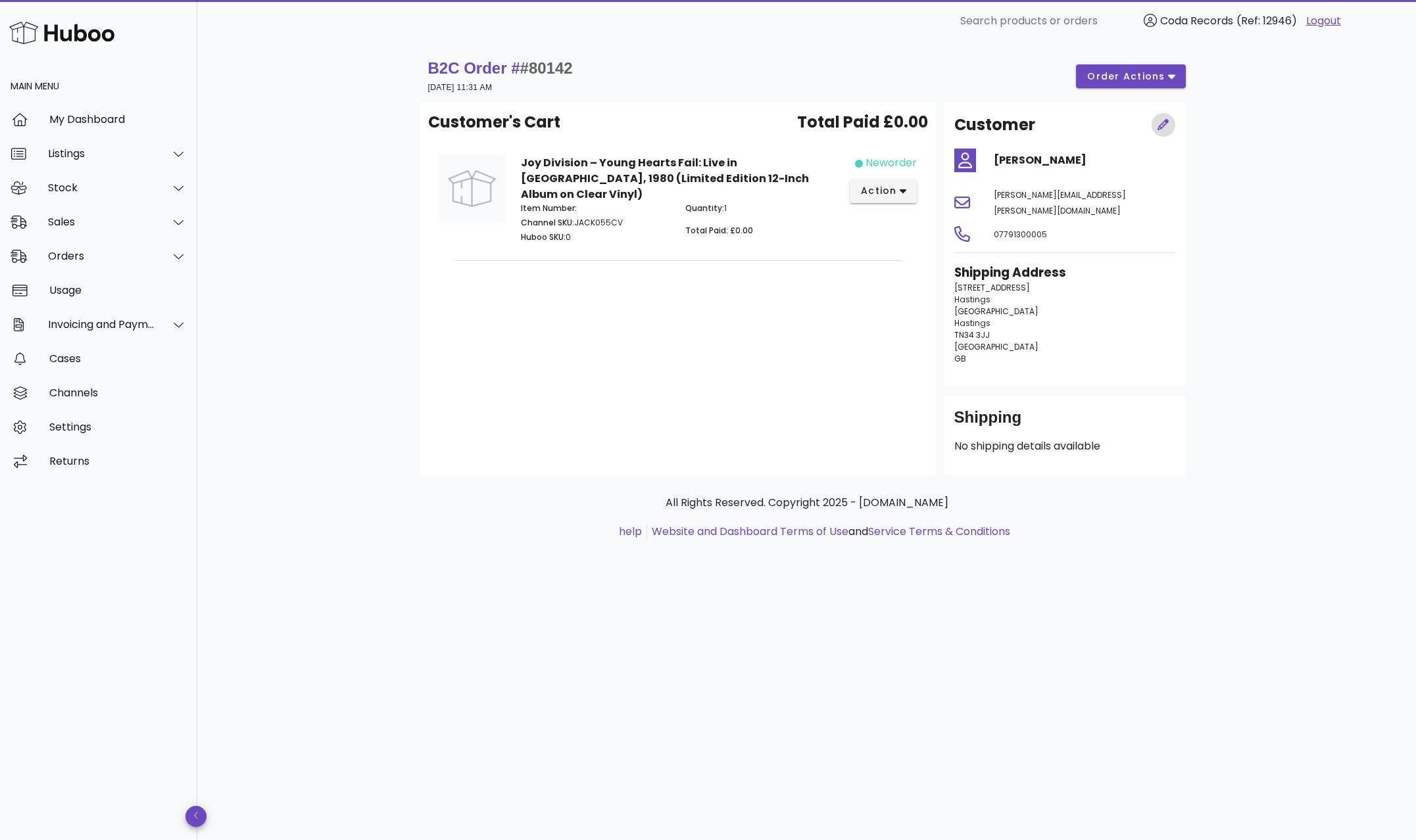
click at [1159, 125] on icon "button" at bounding box center [1162, 124] width 12 height 12
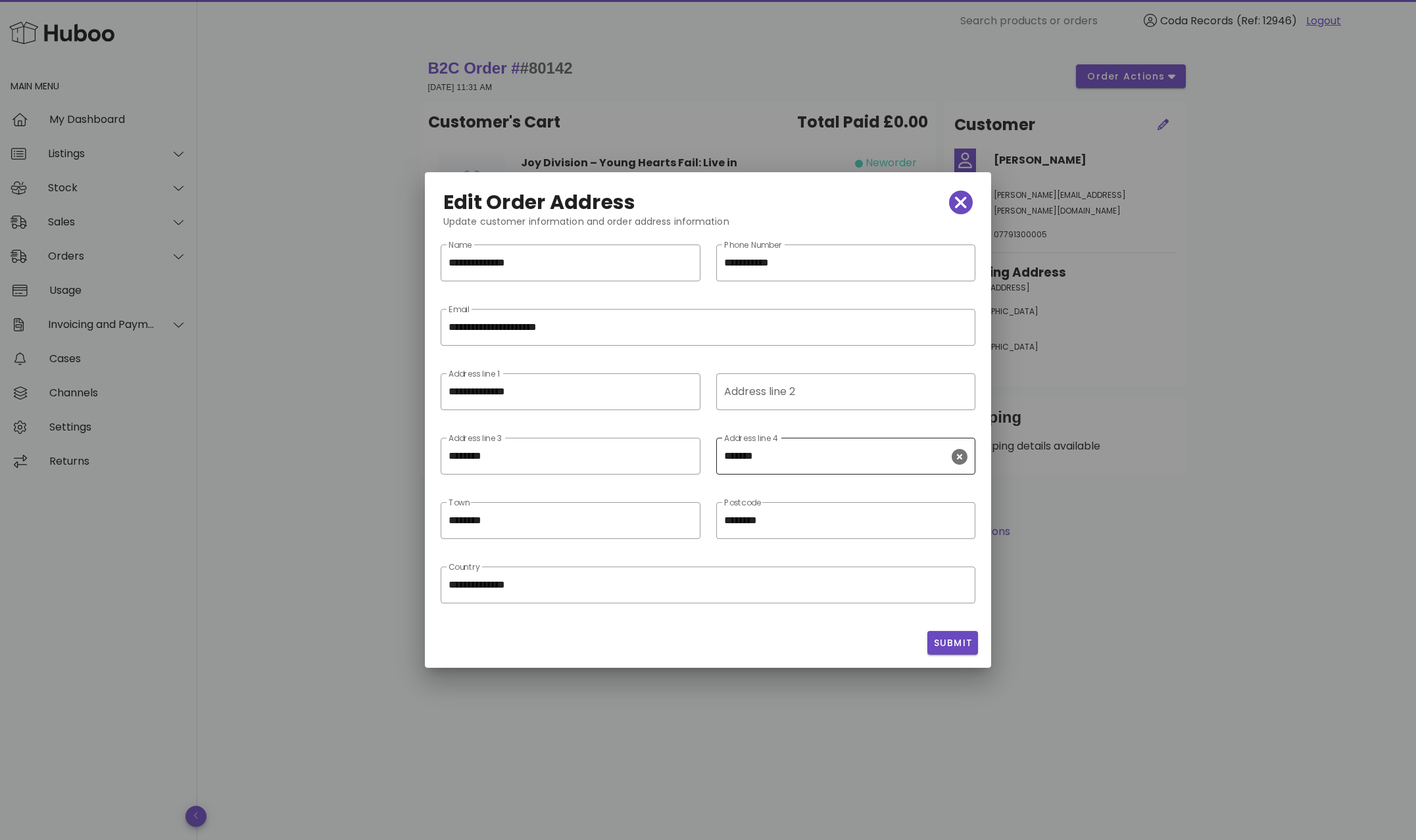
drag, startPoint x: 683, startPoint y: 457, endPoint x: 745, endPoint y: 459, distance: 62.0
click at [683, 457] on icon "clear icon" at bounding box center [684, 457] width 16 height 16
click at [952, 457] on icon "clear icon" at bounding box center [959, 457] width 16 height 16
click at [951, 641] on span "Submit" at bounding box center [953, 642] width 40 height 14
